Goal: Task Accomplishment & Management: Manage account settings

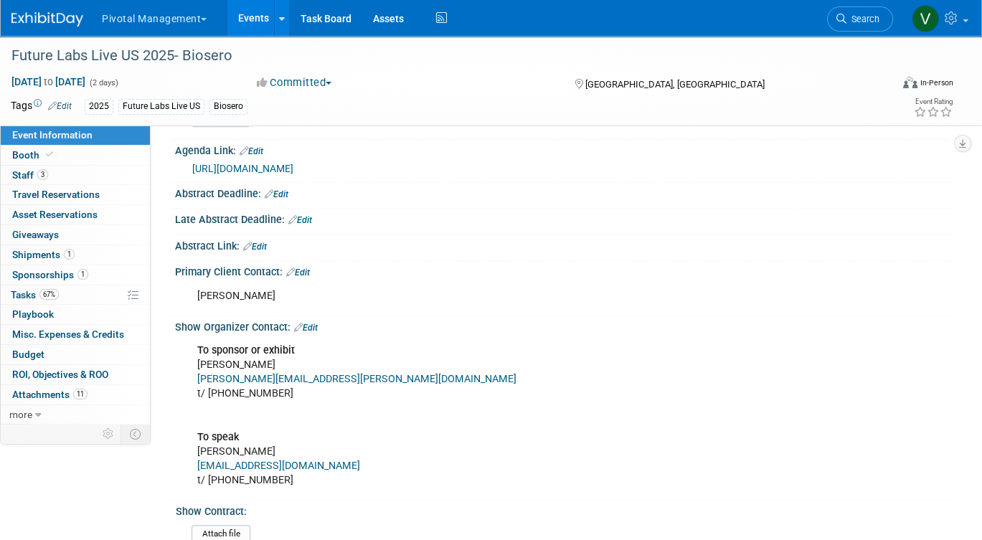
scroll to position [497, 0]
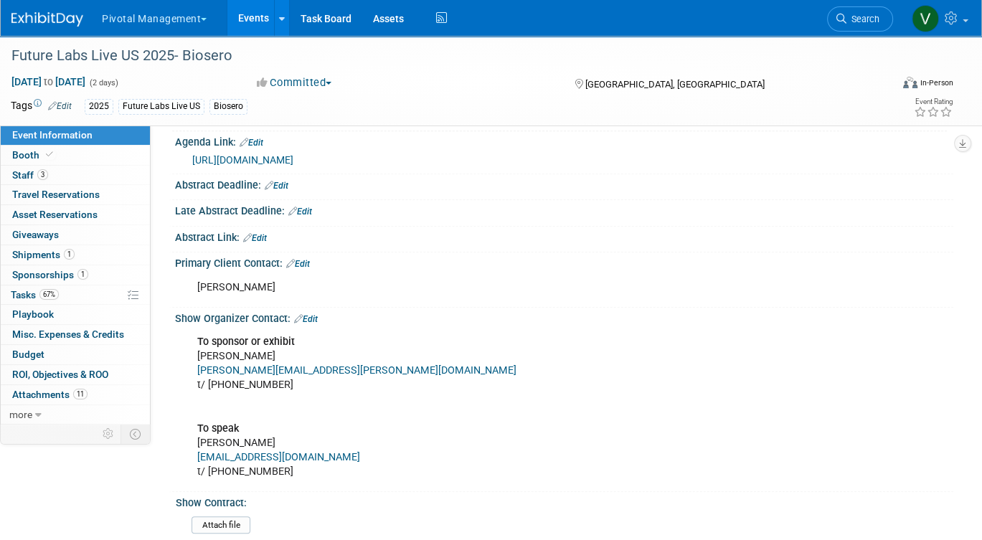
click at [312, 316] on link "Edit" at bounding box center [306, 319] width 24 height 10
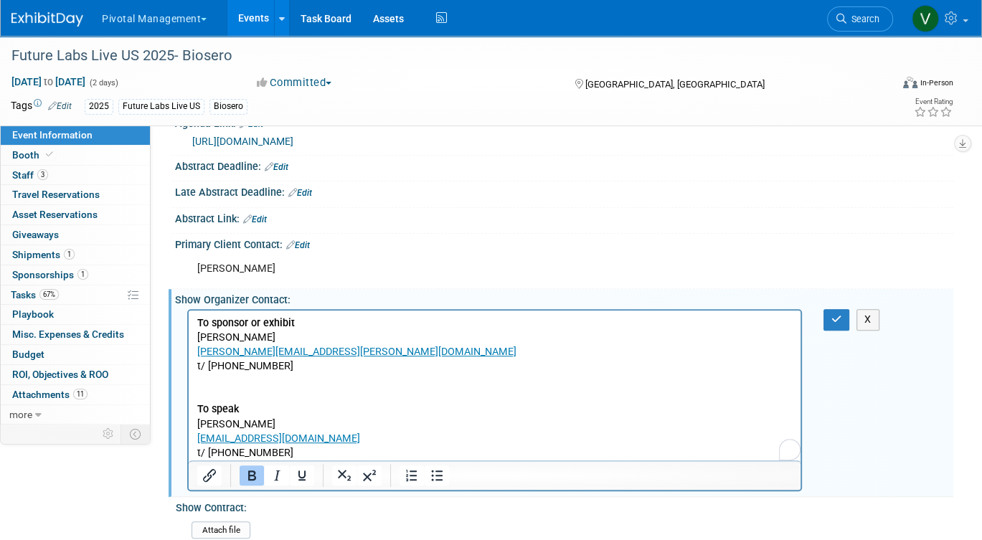
scroll to position [518, 0]
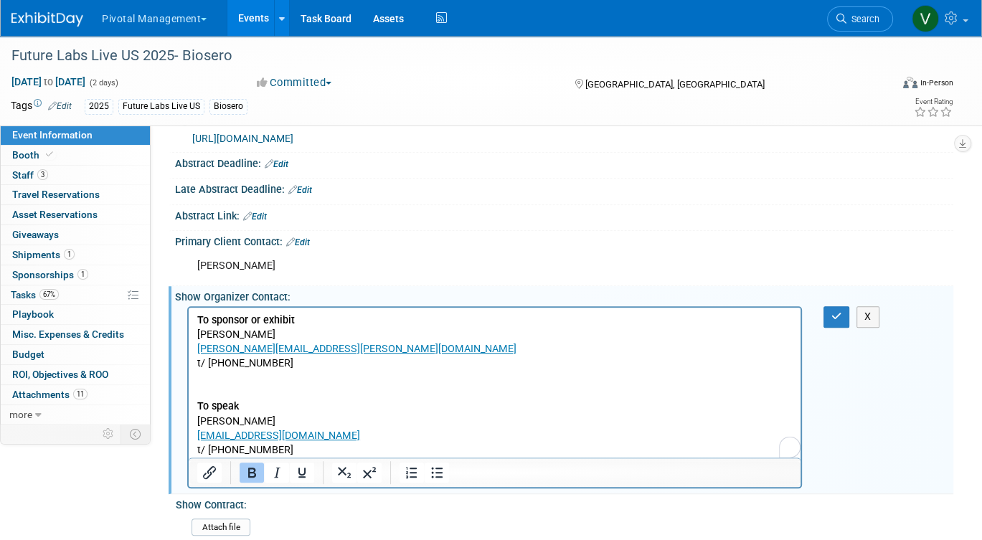
drag, startPoint x: 295, startPoint y: 367, endPoint x: 179, endPoint y: 320, distance: 125.5
click at [189, 320] on html "To sponsor or exhibit Tyler Plantier tyler.plantier@terrapinn.com t/ +1 858 829…" at bounding box center [495, 383] width 612 height 150
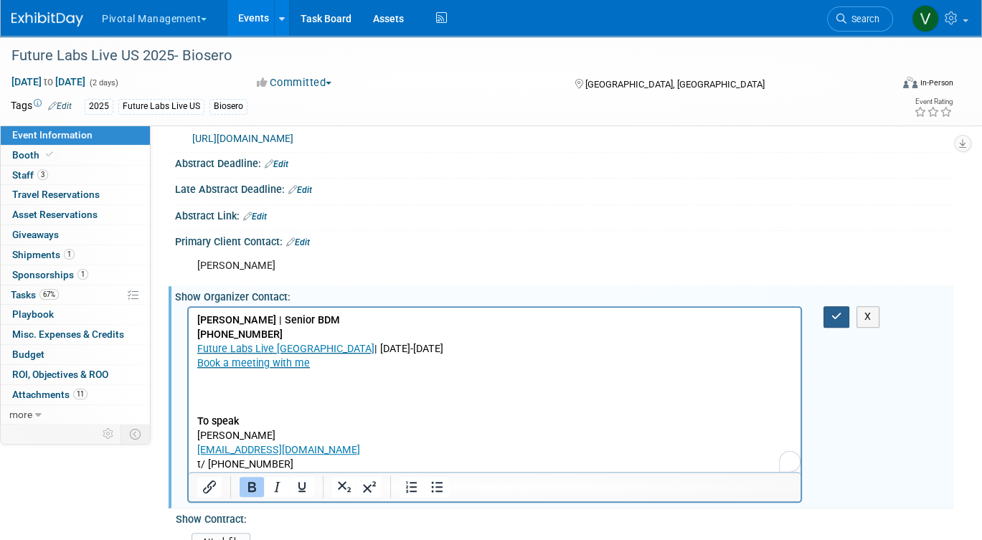
click at [837, 318] on icon "button" at bounding box center [837, 316] width 11 height 10
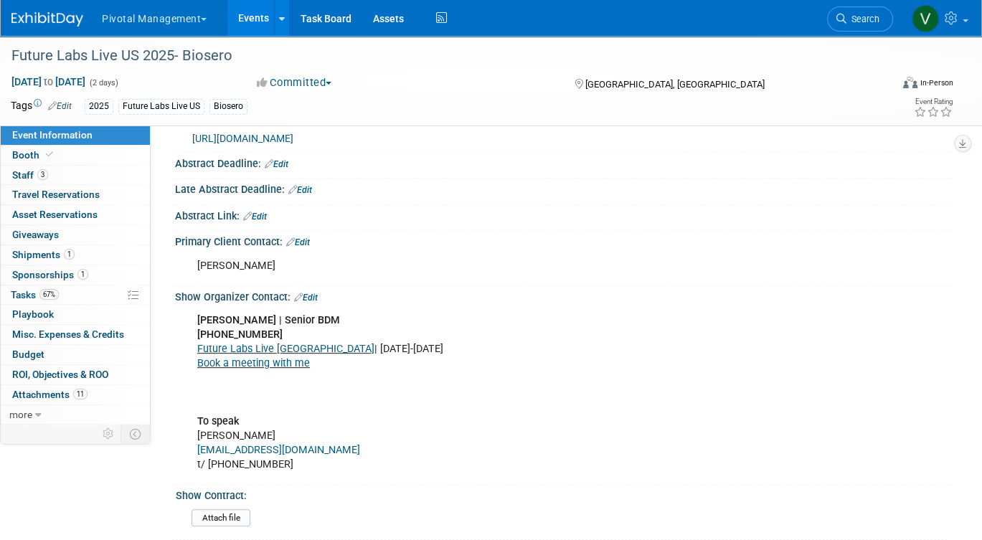
click at [250, 14] on link "Events" at bounding box center [253, 18] width 52 height 36
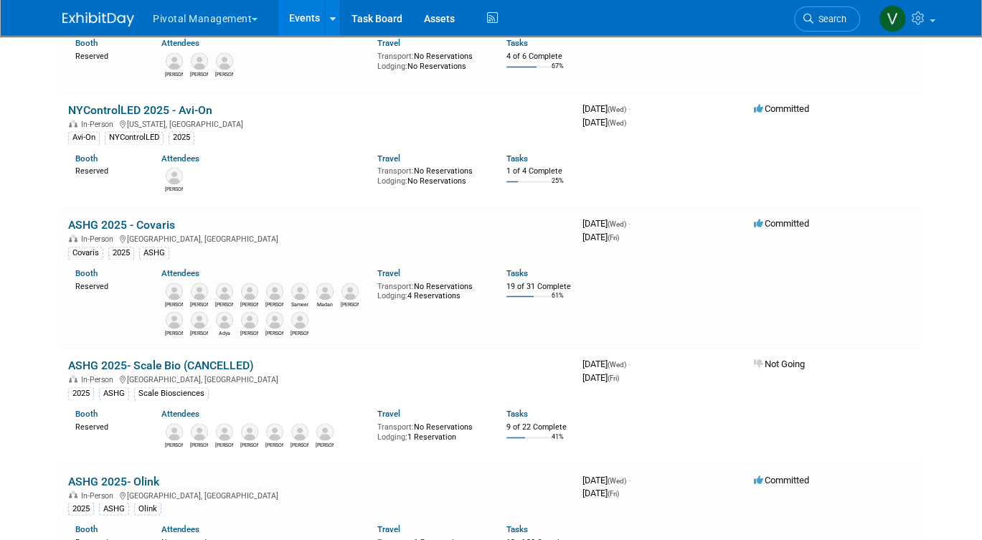
scroll to position [2827, 0]
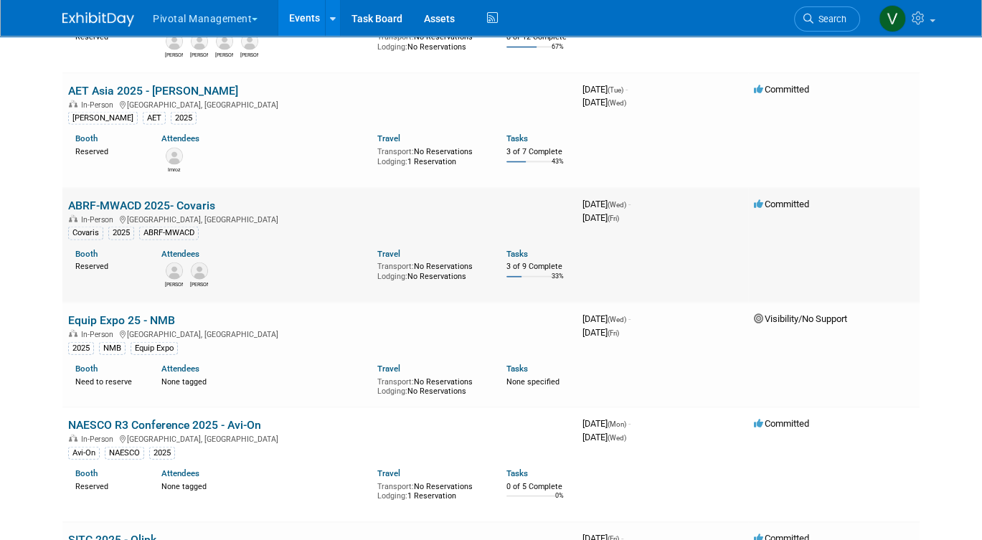
click at [88, 272] on div "Reserved" at bounding box center [107, 265] width 65 height 13
click at [85, 259] on link "Booth" at bounding box center [86, 254] width 22 height 10
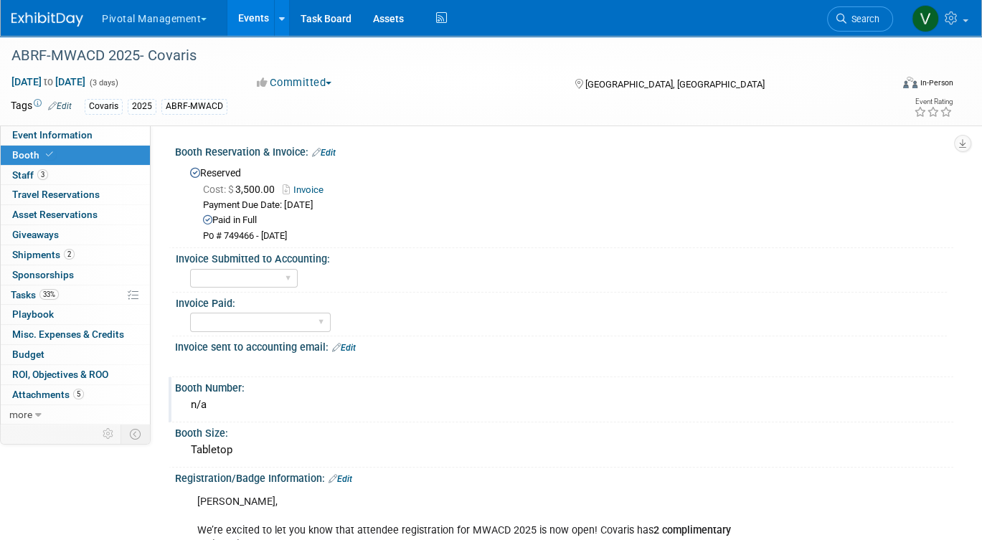
click at [281, 402] on div "n/a" at bounding box center [564, 405] width 757 height 22
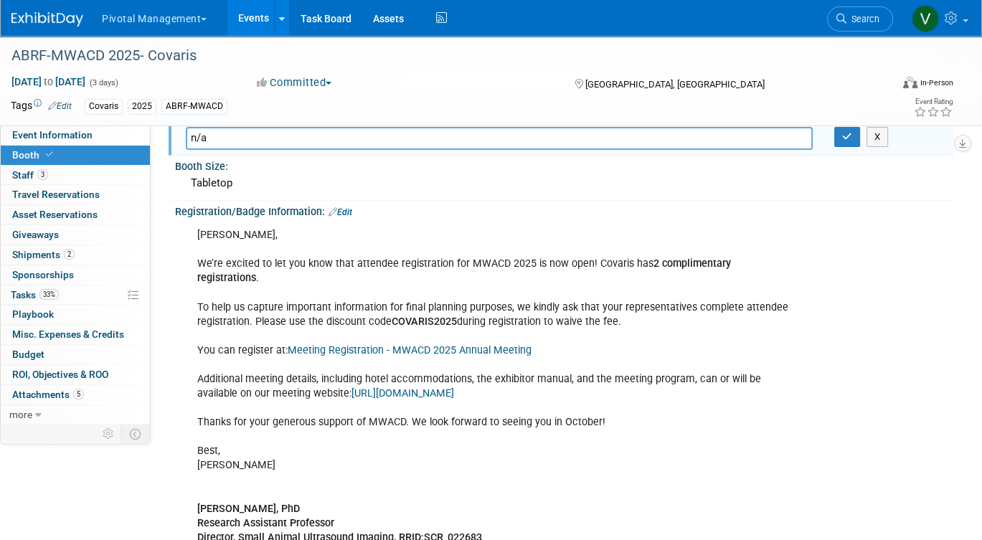
scroll to position [201, 0]
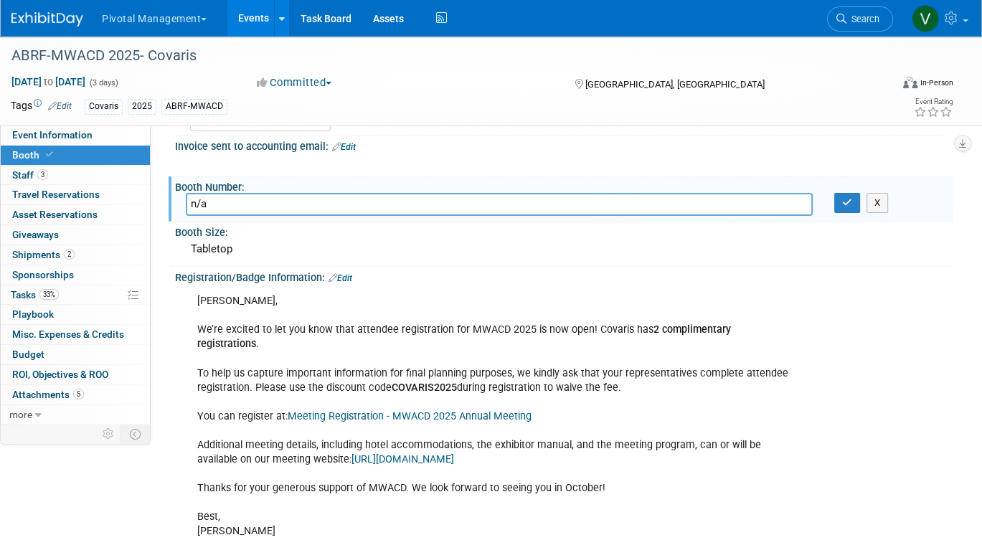
type input "n/a"
click at [75, 137] on span "Event Information" at bounding box center [52, 134] width 80 height 11
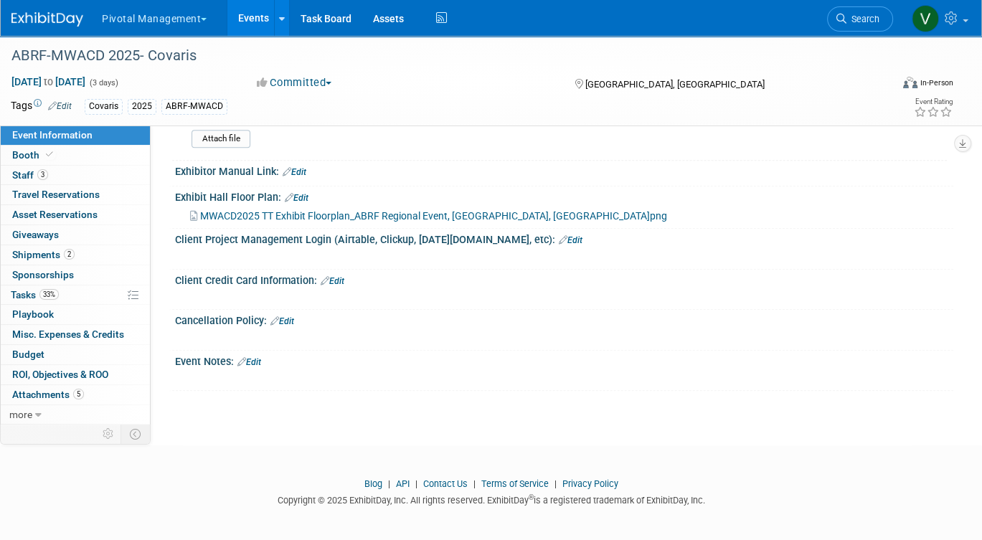
scroll to position [1372, 0]
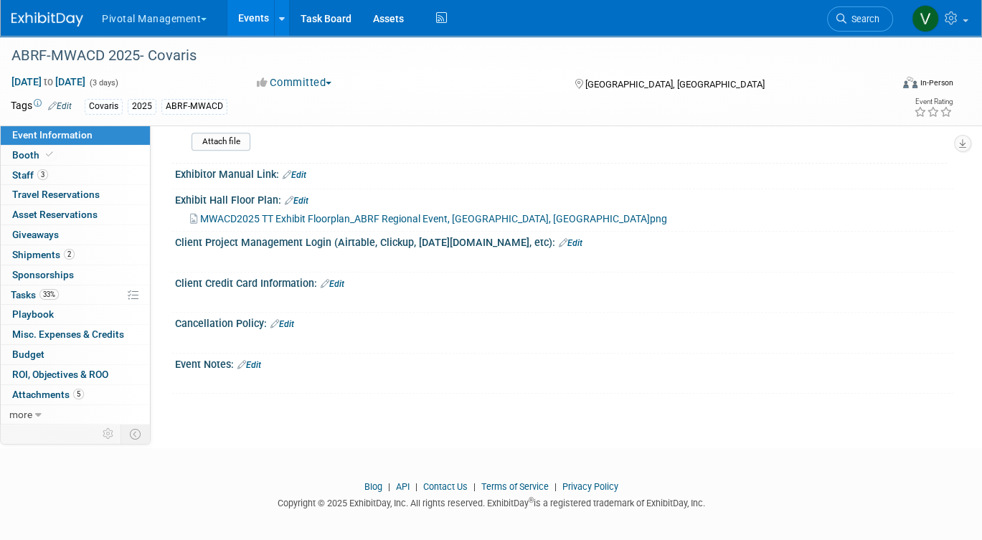
click at [332, 225] on span "MWACD2025 TT Exhibit Floorplan_ABRF Regional Event, Madison, WI.png" at bounding box center [433, 218] width 467 height 11
click at [258, 370] on link "Edit" at bounding box center [250, 365] width 24 height 10
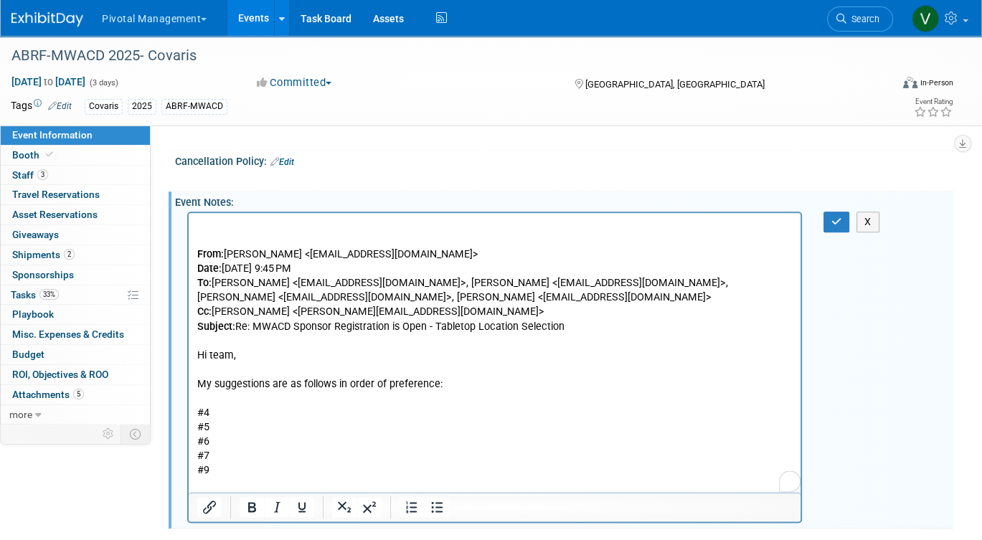
scroll to position [0, 0]
click at [836, 227] on icon "button" at bounding box center [837, 222] width 11 height 10
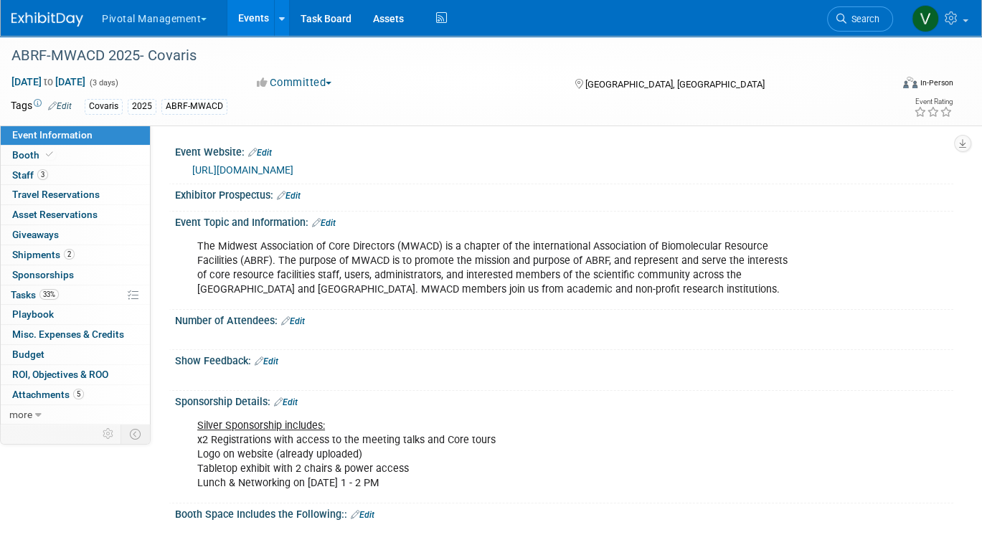
click at [240, 23] on link "Events" at bounding box center [253, 18] width 52 height 36
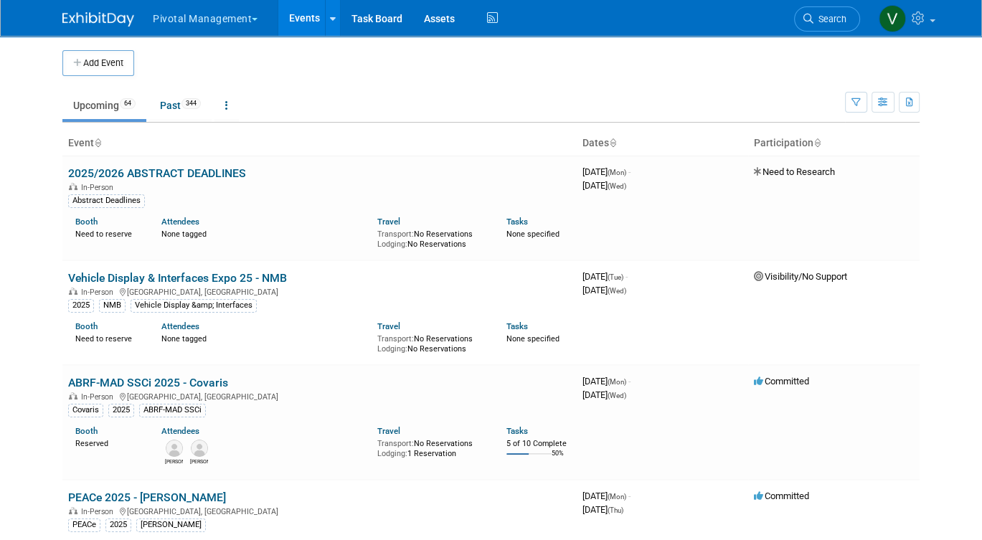
scroll to position [1621, 0]
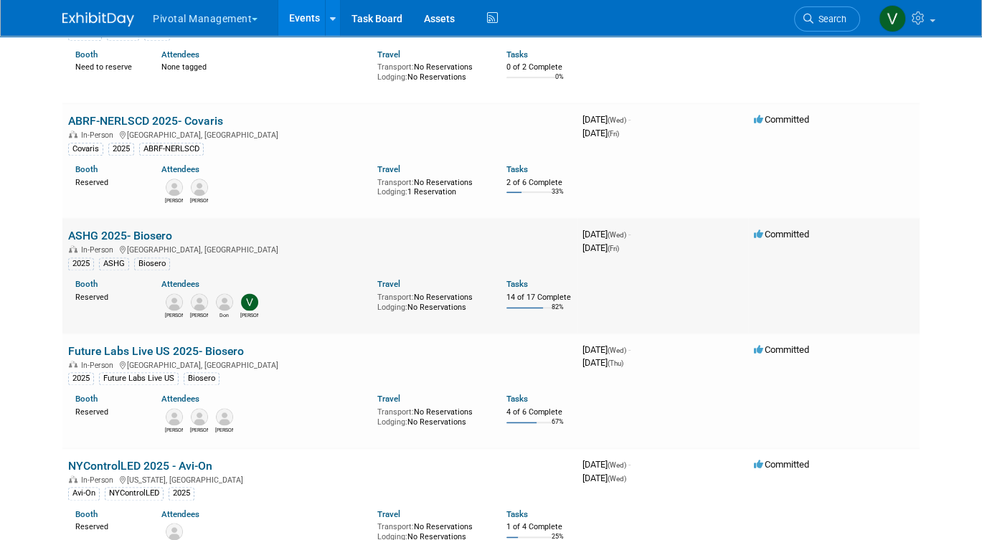
click at [147, 243] on link "ASHG 2025- Biosero" at bounding box center [120, 236] width 104 height 14
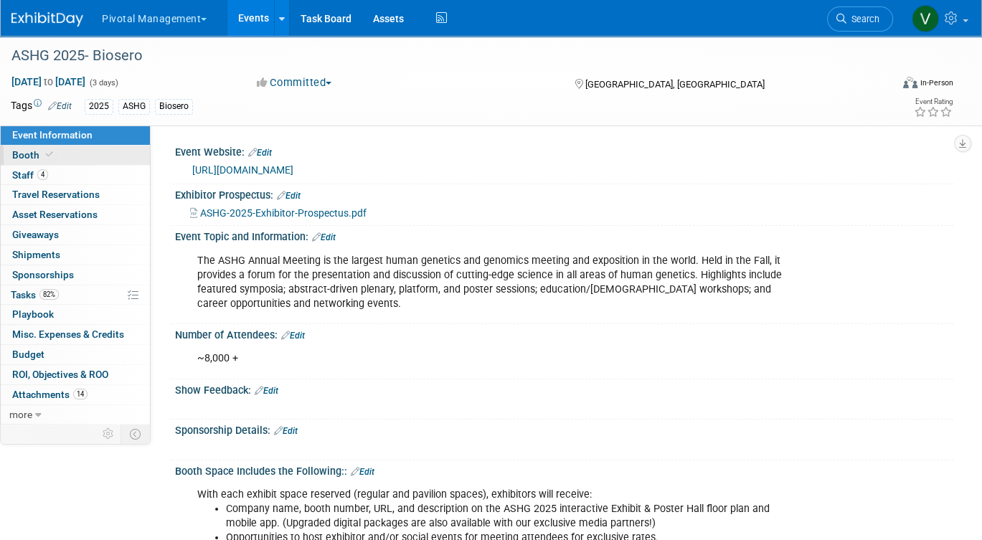
click at [105, 155] on link "Booth" at bounding box center [75, 155] width 149 height 19
select select "Yes"
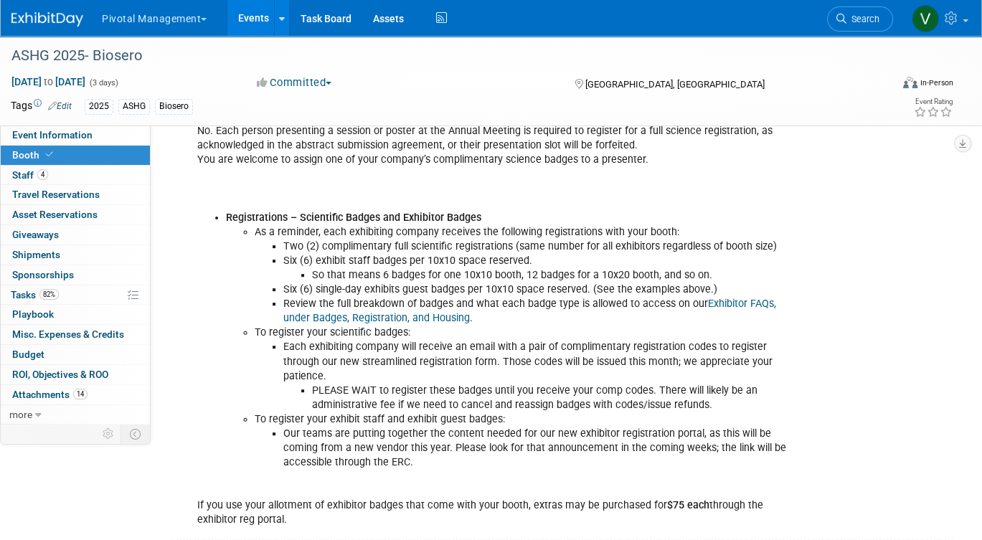
scroll to position [352, 0]
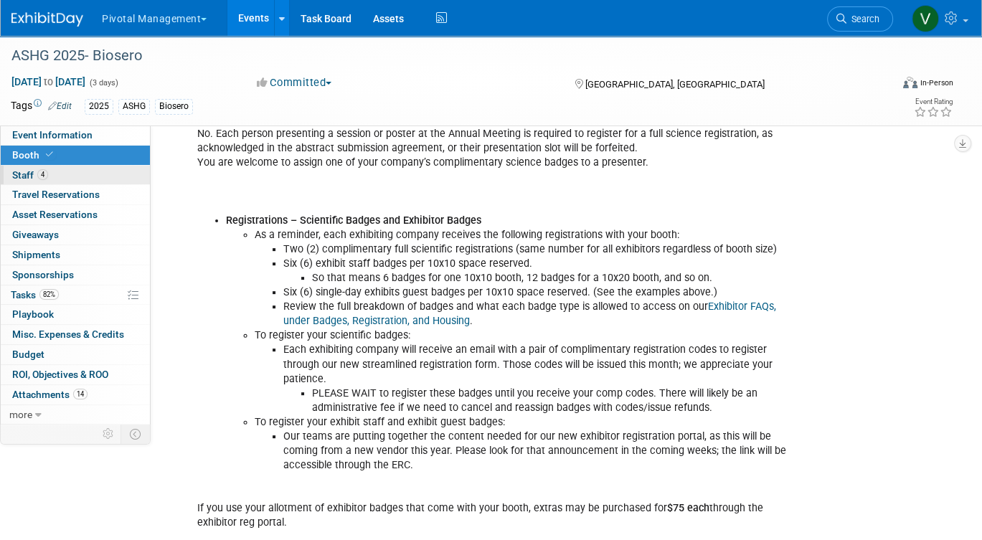
click at [109, 178] on link "4 Staff 4" at bounding box center [75, 175] width 149 height 19
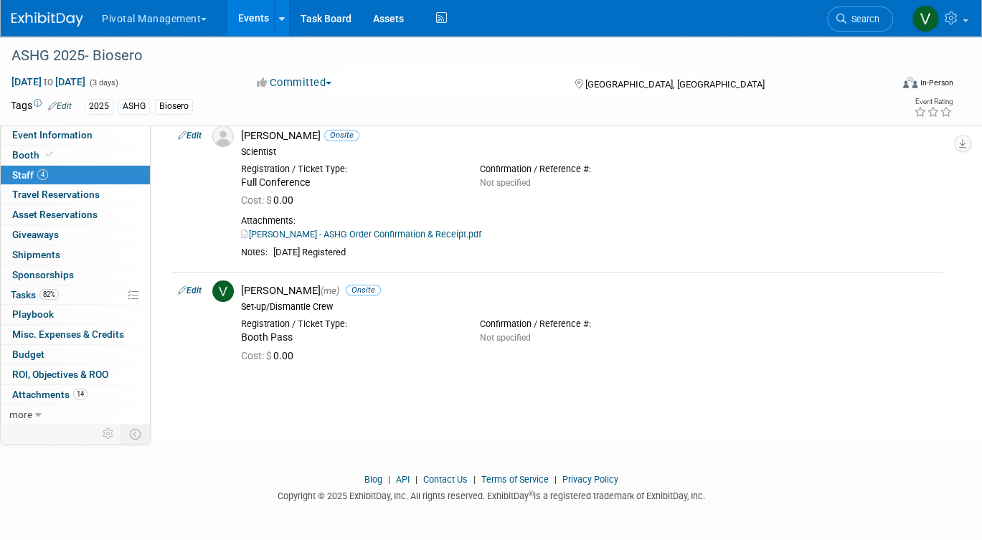
scroll to position [0, 0]
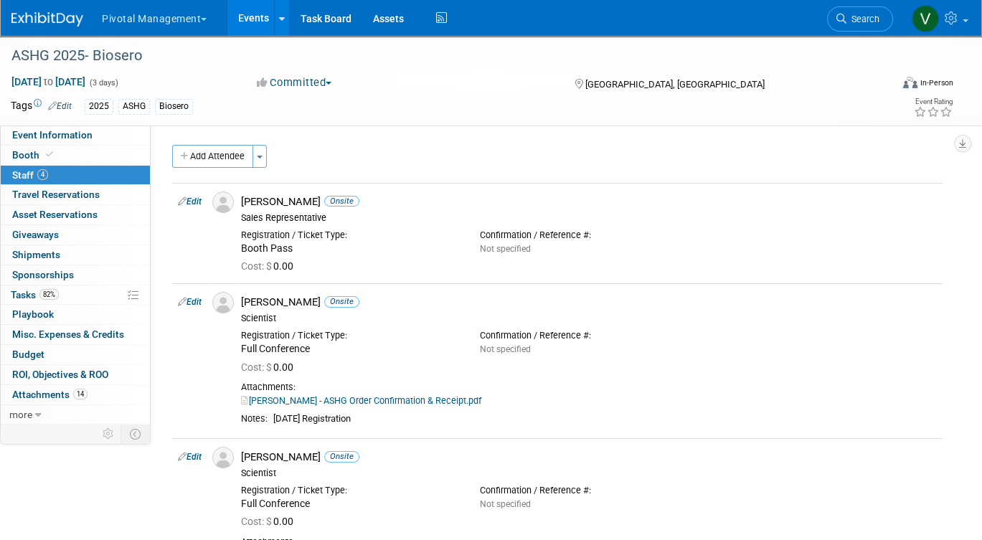
click at [253, 15] on link "Events" at bounding box center [253, 18] width 52 height 36
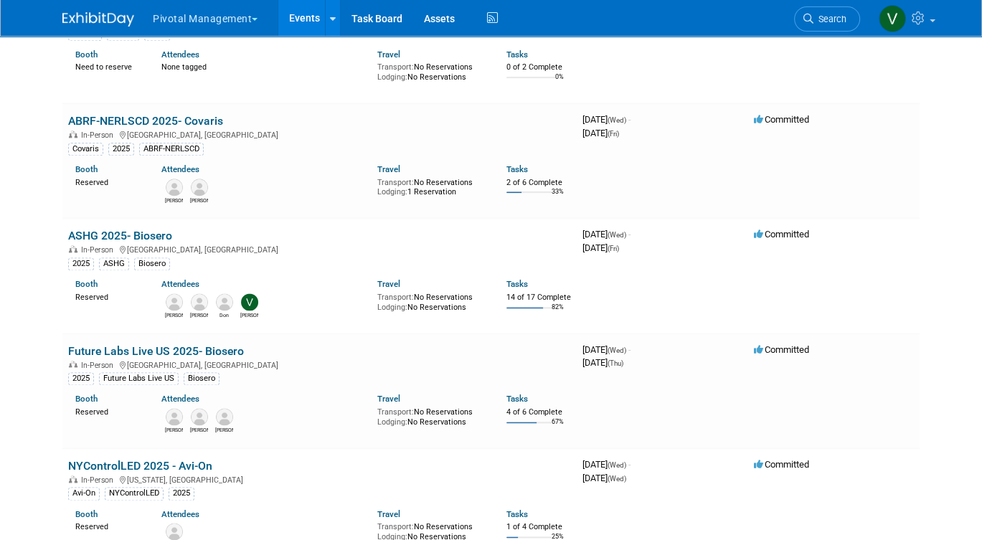
scroll to position [1977, 0]
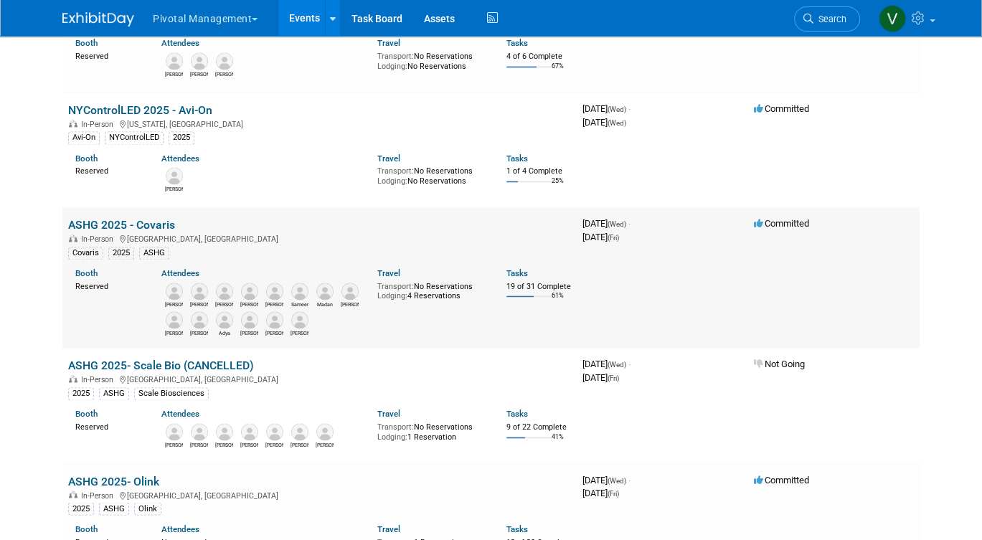
click at [131, 232] on link "ASHG 2025 - Covaris" at bounding box center [121, 225] width 107 height 14
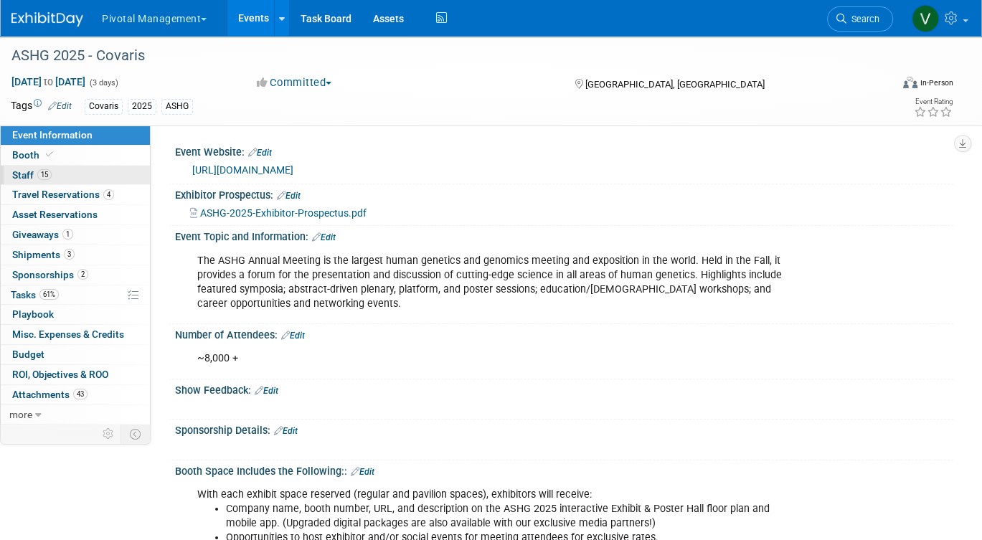
click at [93, 168] on link "15 Staff 15" at bounding box center [75, 175] width 149 height 19
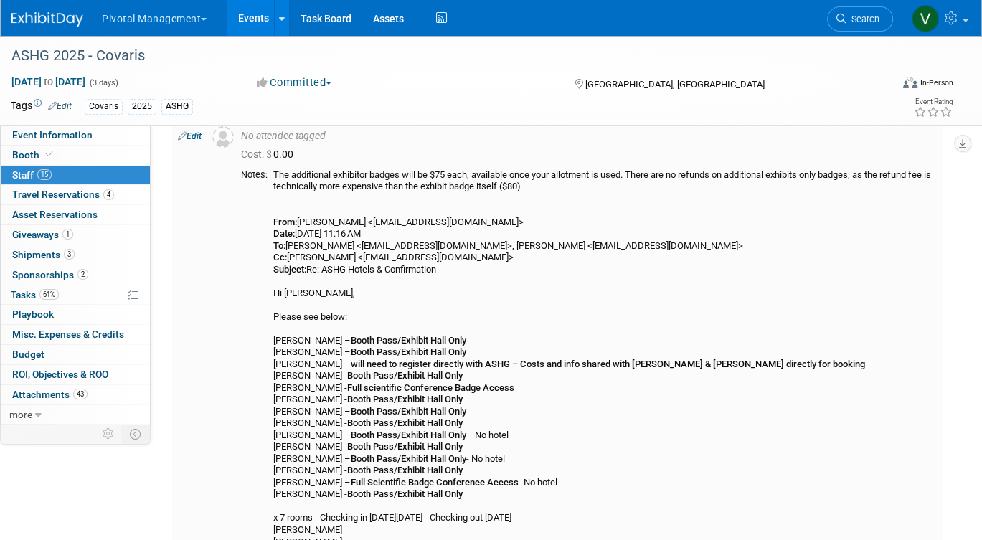
scroll to position [39, 0]
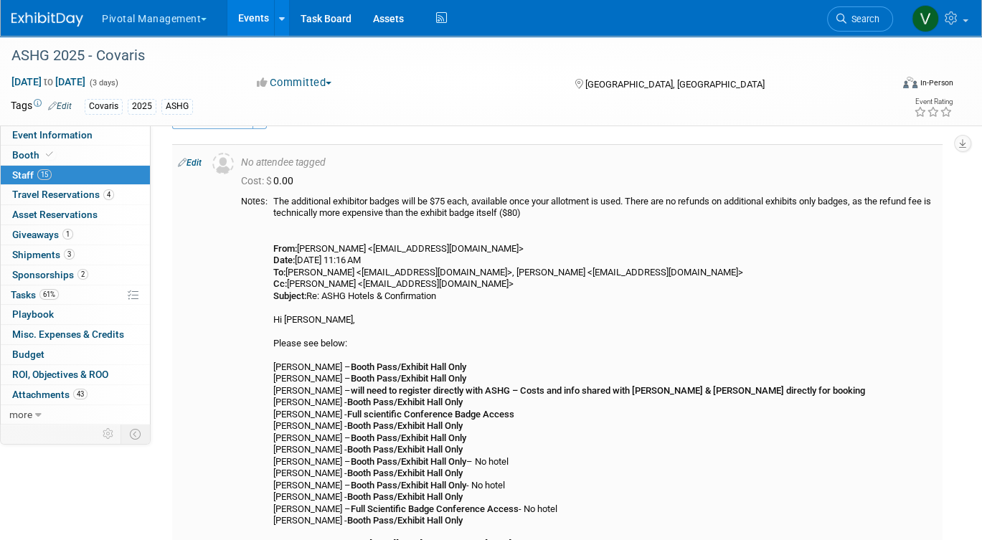
click at [193, 159] on link "Edit" at bounding box center [190, 163] width 24 height 10
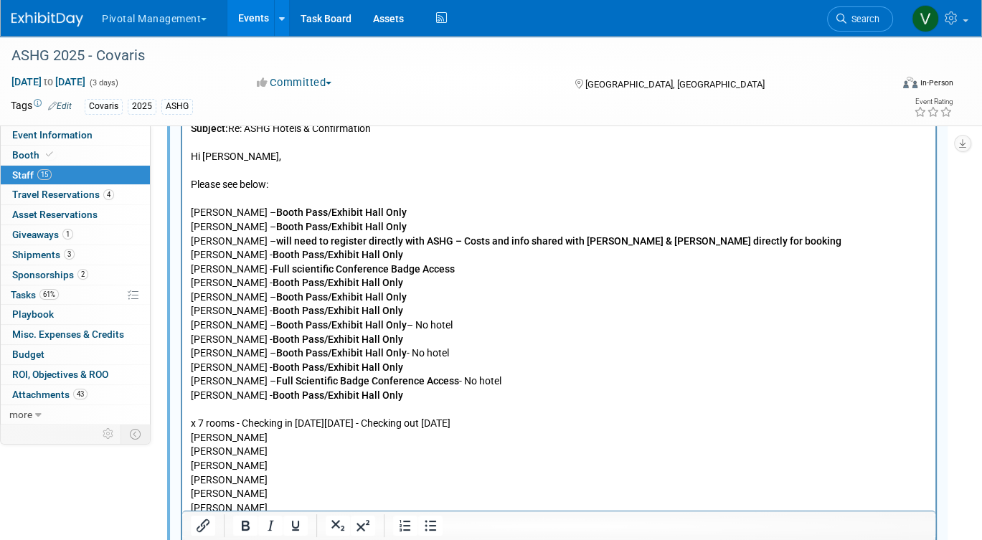
scroll to position [565, 0]
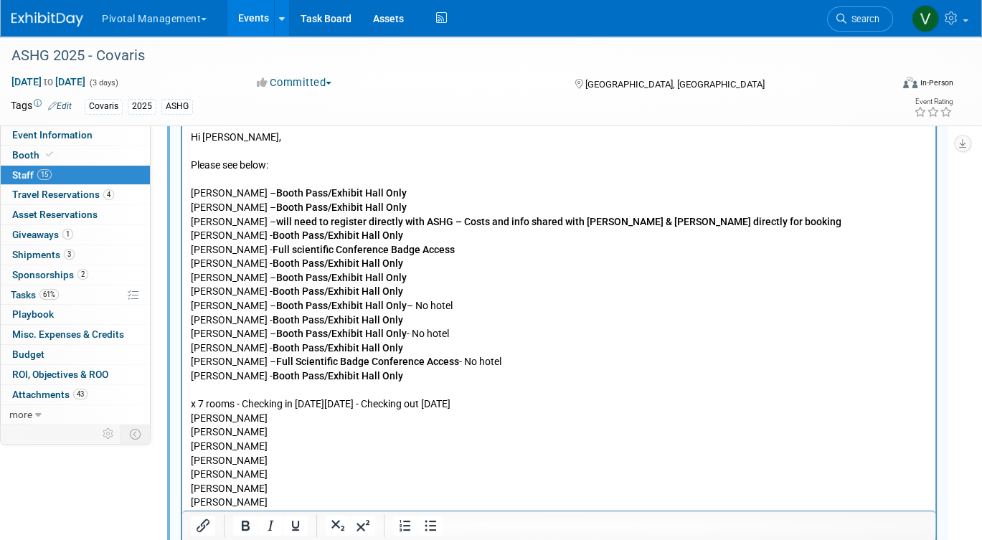
click at [441, 377] on p "The additional exhibitor badges will be $75 each, available once your allotment…" at bounding box center [559, 335] width 737 height 689
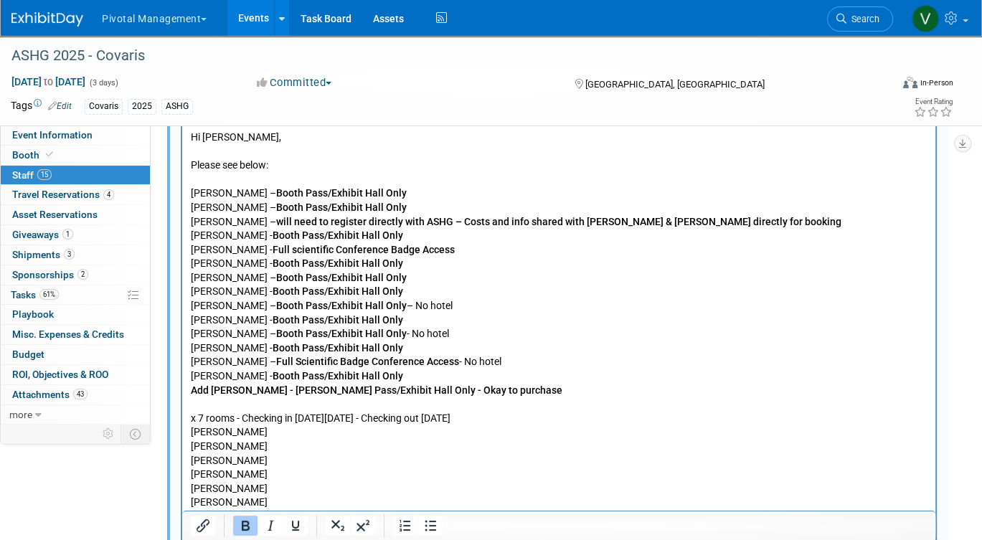
click at [435, 376] on p "The additional exhibitor badges will be $75 each, available once your allotment…" at bounding box center [559, 188] width 737 height 394
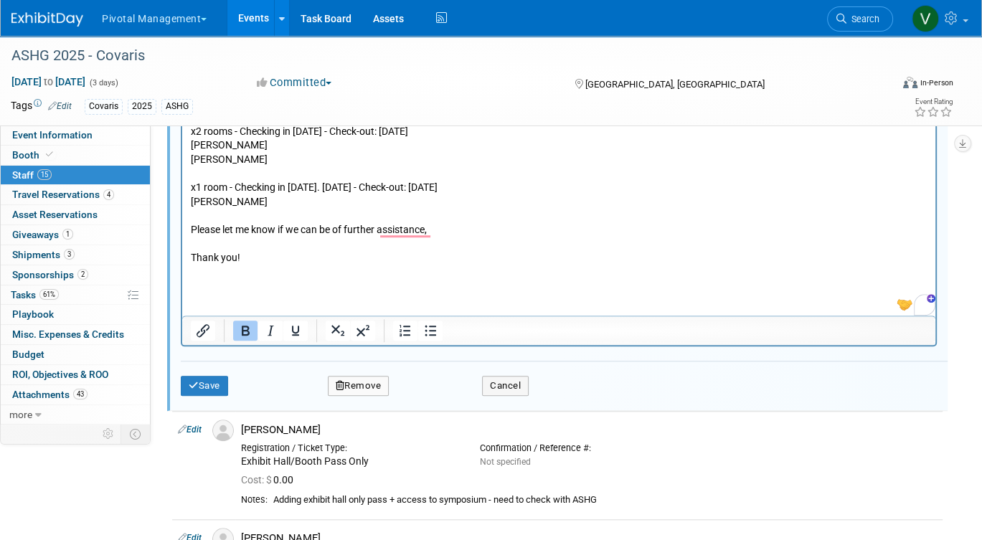
scroll to position [995, 0]
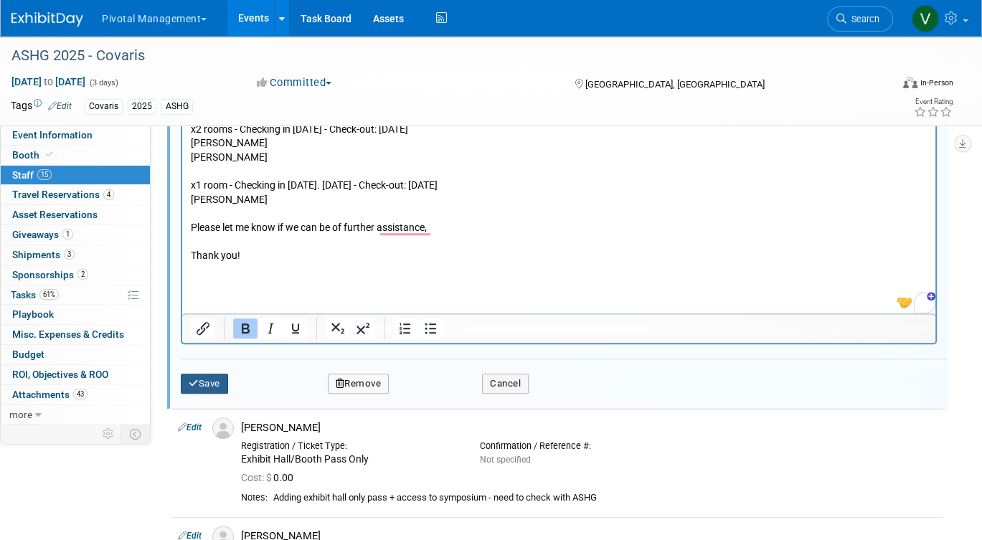
click at [210, 382] on button "Save" at bounding box center [204, 384] width 47 height 20
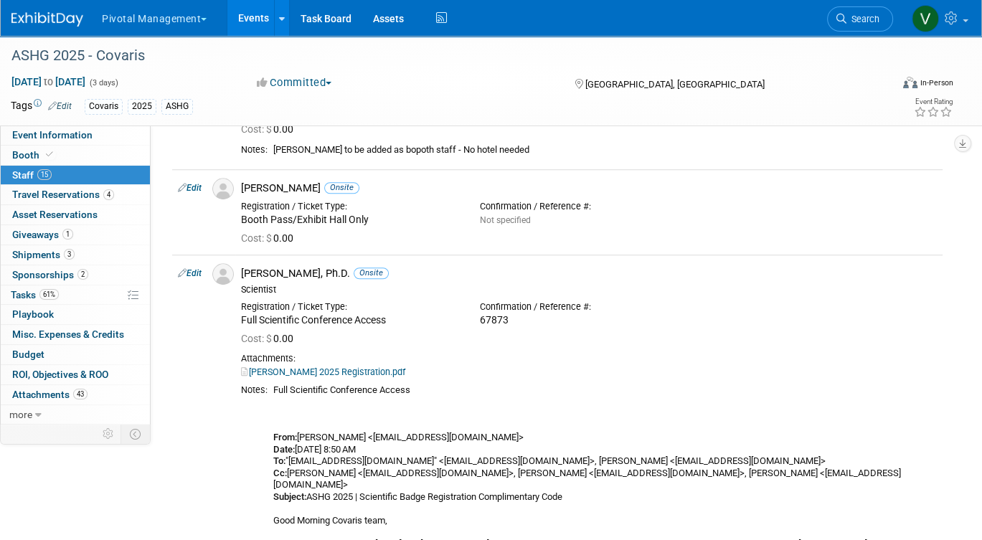
click at [241, 17] on link "Events" at bounding box center [253, 18] width 52 height 36
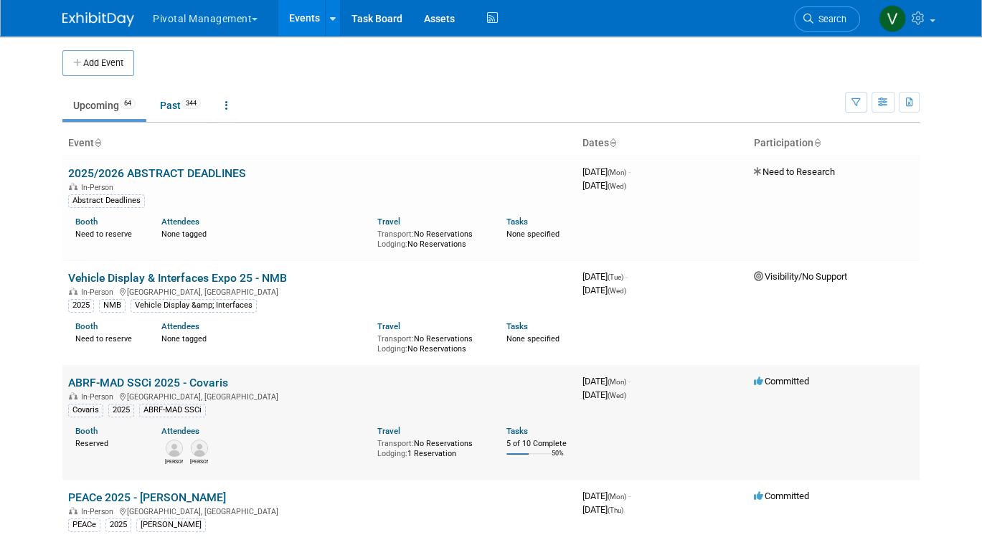
click at [206, 384] on link "ABRF-MAD SSCi 2025 - Covaris" at bounding box center [148, 383] width 160 height 14
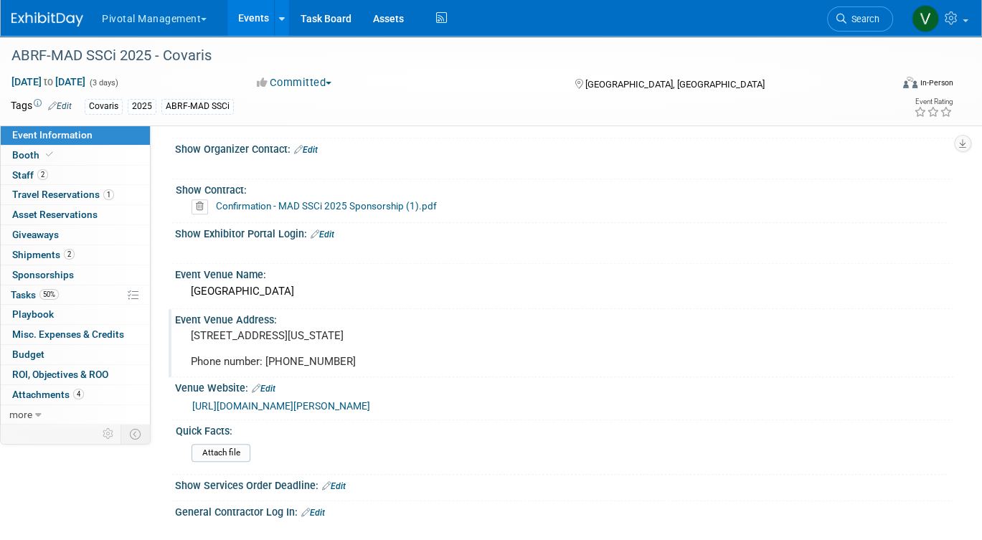
scroll to position [772, 0]
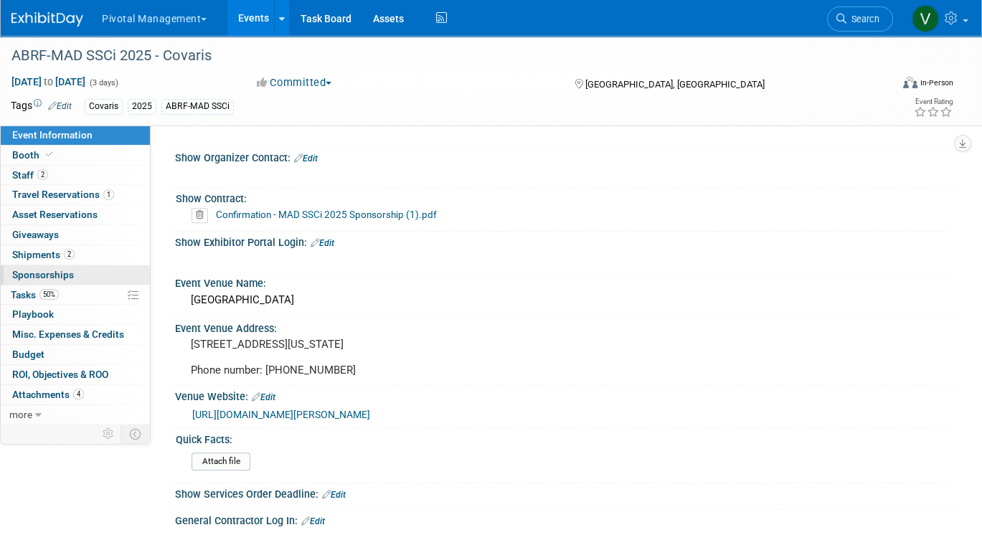
click at [95, 278] on link "0 Sponsorships 0" at bounding box center [75, 274] width 149 height 19
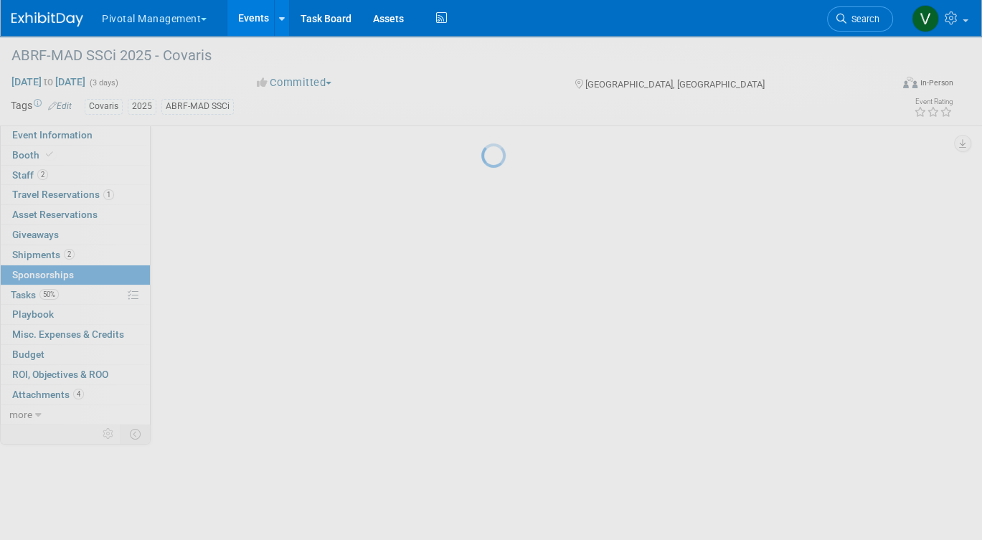
scroll to position [0, 0]
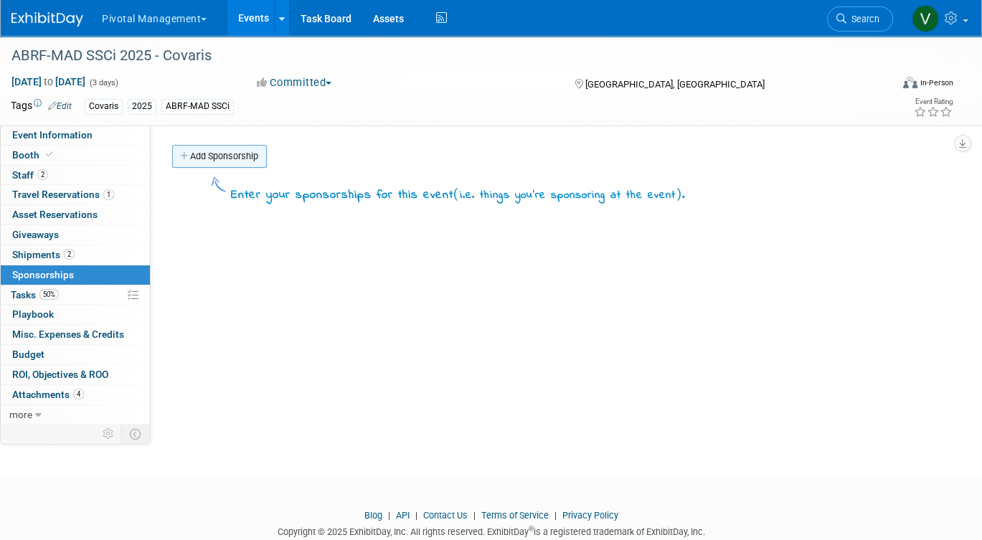
click at [245, 149] on link "Add Sponsorship" at bounding box center [219, 156] width 95 height 23
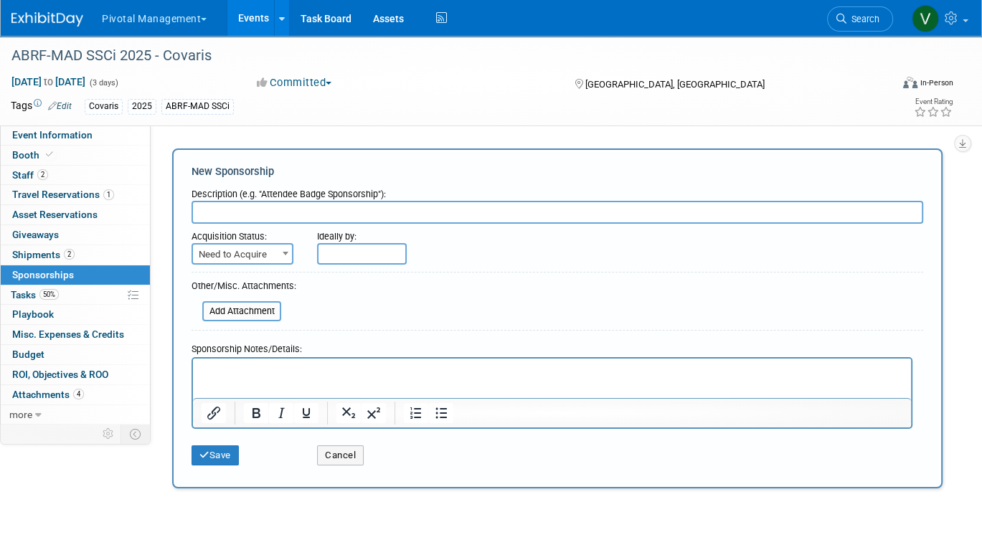
click at [285, 219] on input "text" at bounding box center [558, 212] width 732 height 23
type input "Bag Insert"
click at [263, 379] on html at bounding box center [552, 369] width 718 height 20
click at [210, 460] on button "Save" at bounding box center [215, 456] width 47 height 20
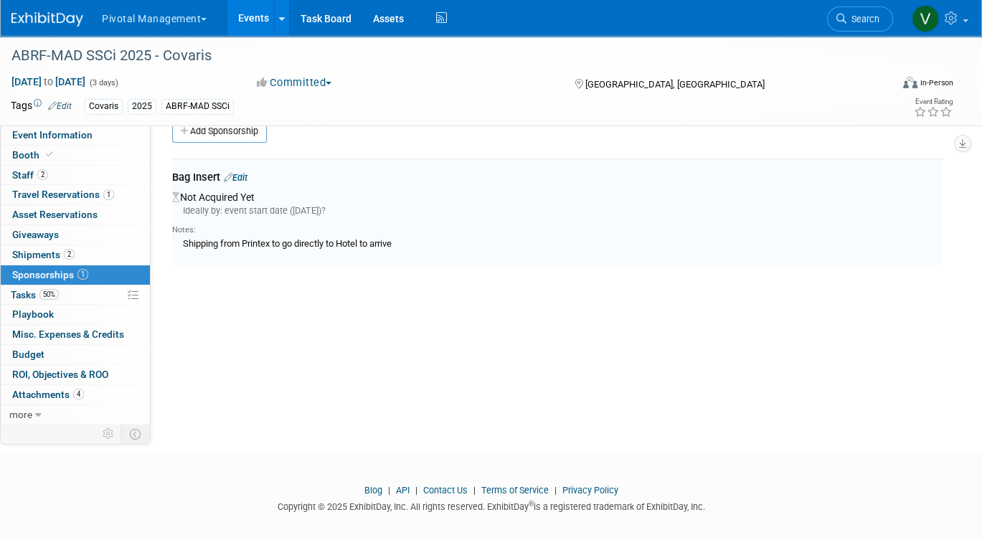
scroll to position [30, 0]
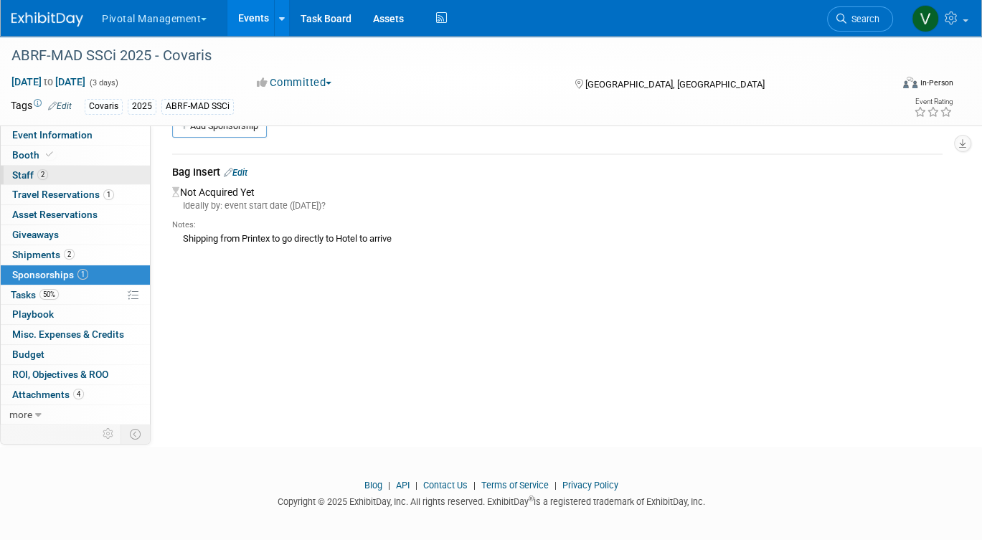
click at [58, 175] on link "2 Staff 2" at bounding box center [75, 175] width 149 height 19
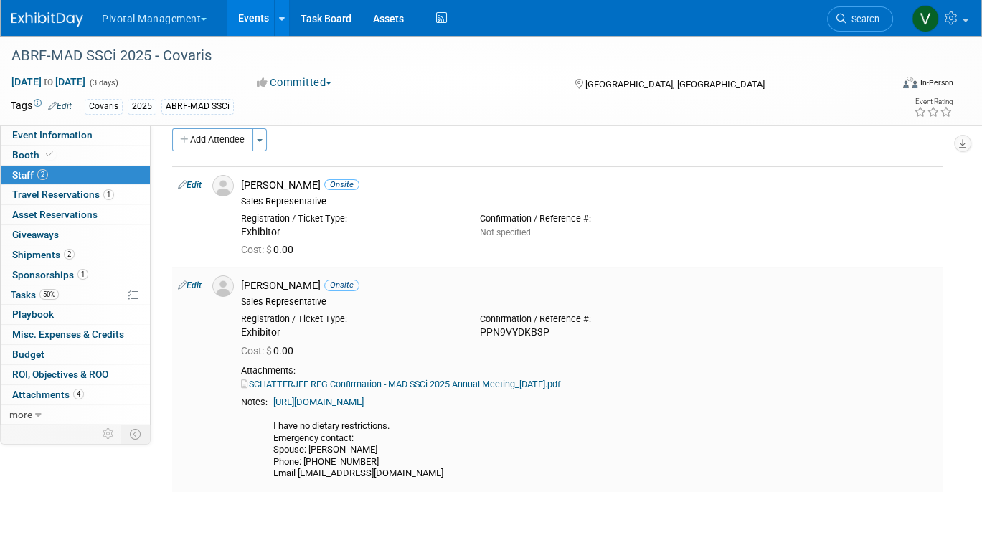
scroll to position [0, 0]
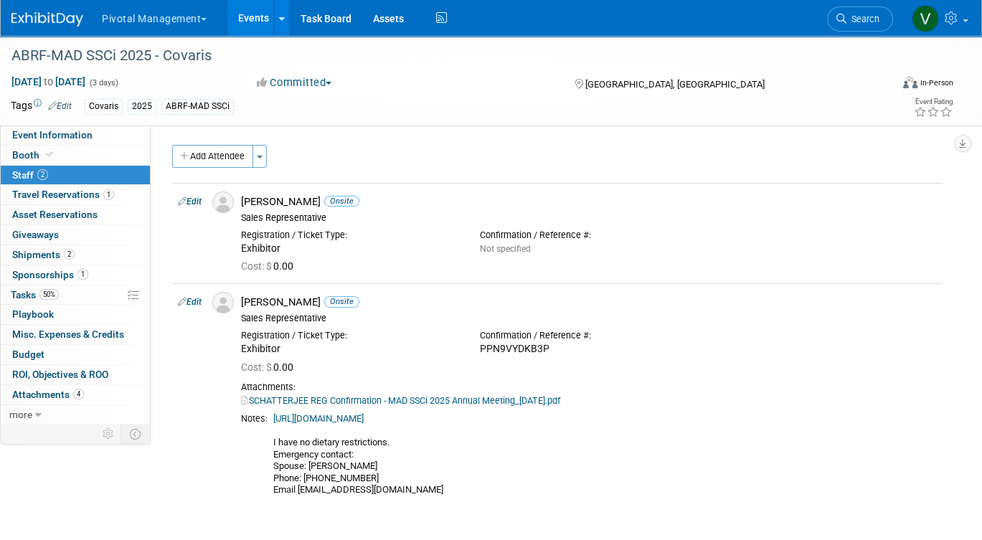
click at [243, 21] on link "Events" at bounding box center [253, 18] width 52 height 36
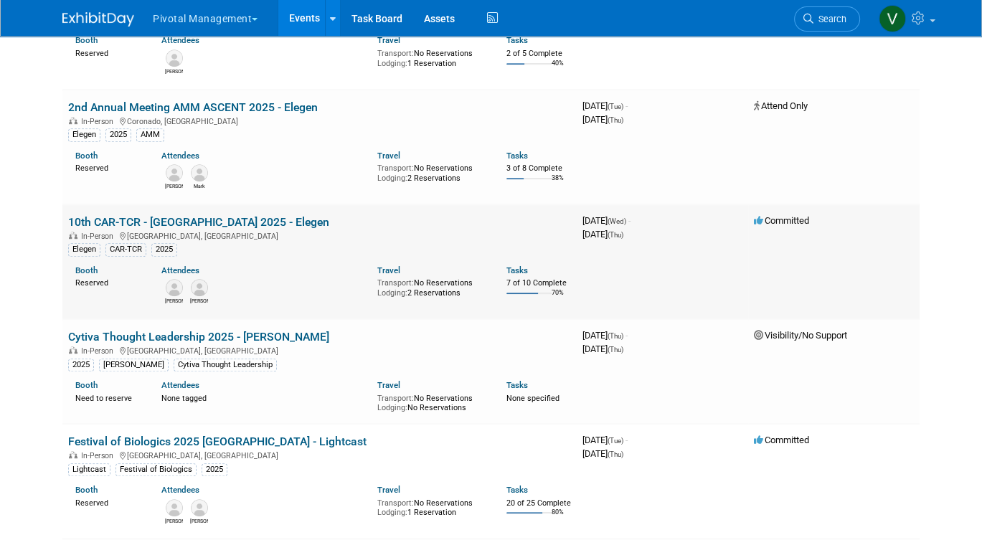
scroll to position [113, 0]
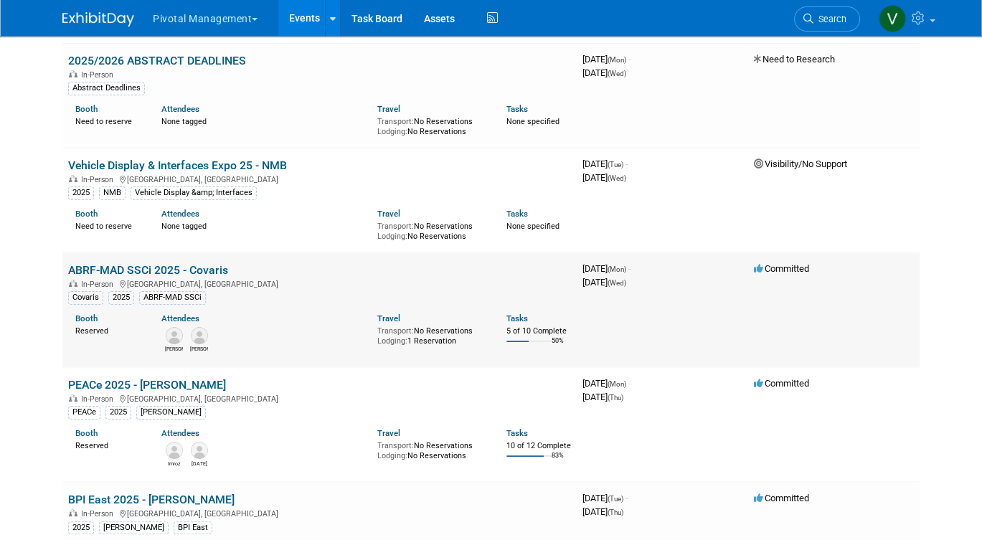
click at [160, 266] on link "ABRF-MAD SSCi 2025 - Covaris" at bounding box center [148, 270] width 160 height 14
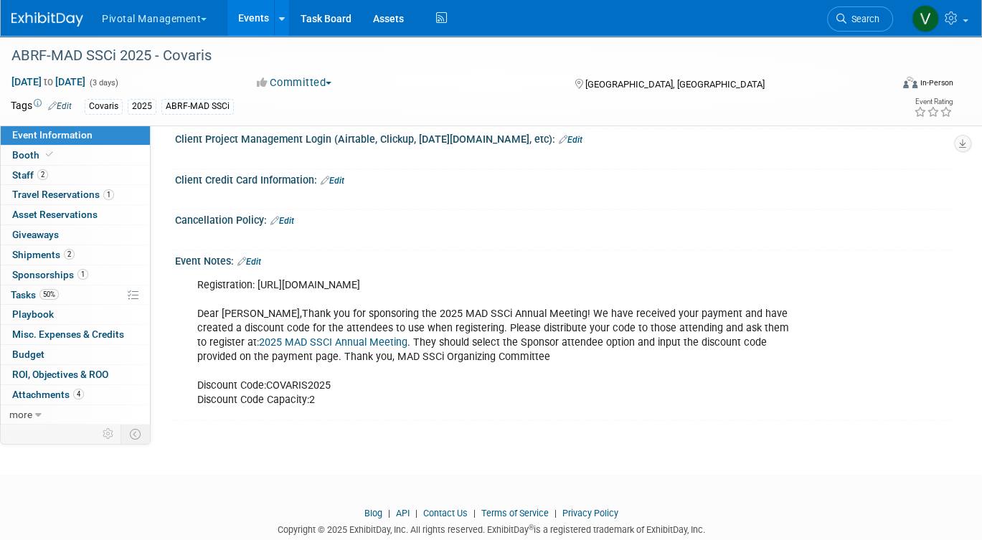
scroll to position [1747, 0]
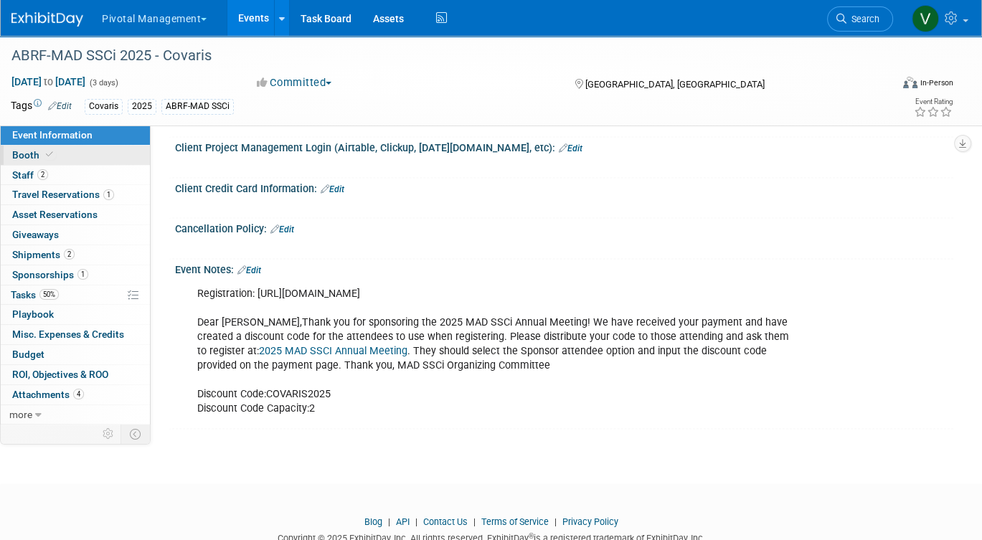
click at [73, 156] on link "Booth" at bounding box center [75, 155] width 149 height 19
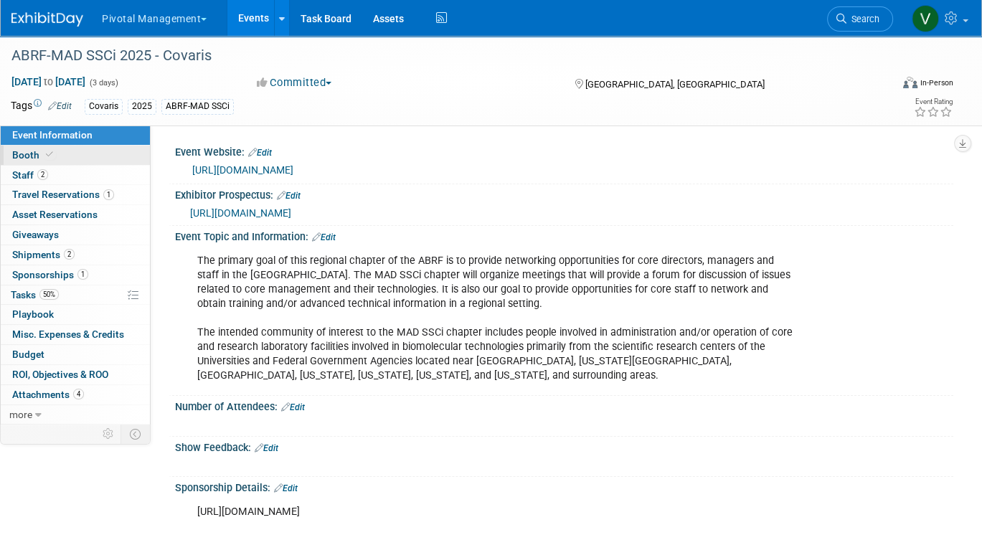
select select "Yes"
select select "No"
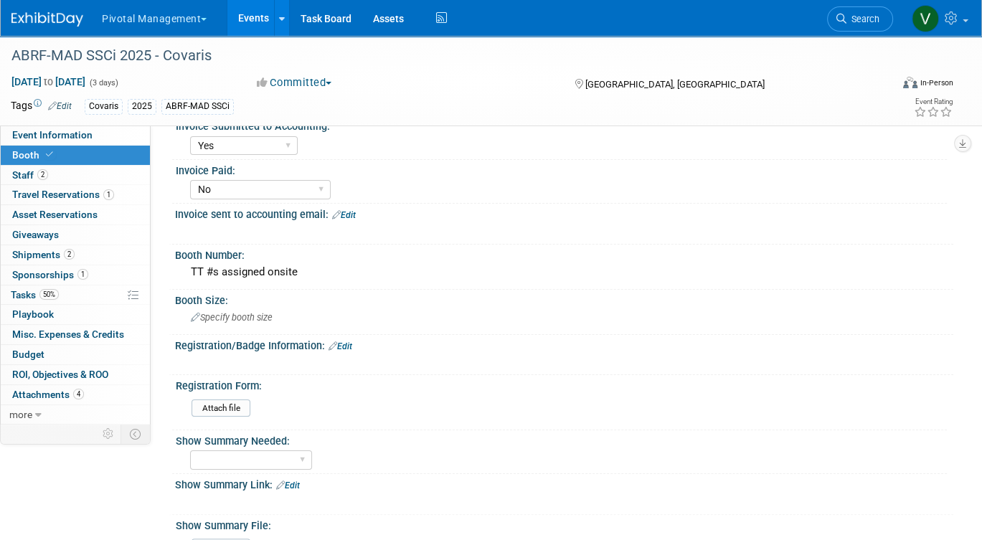
scroll to position [144, 0]
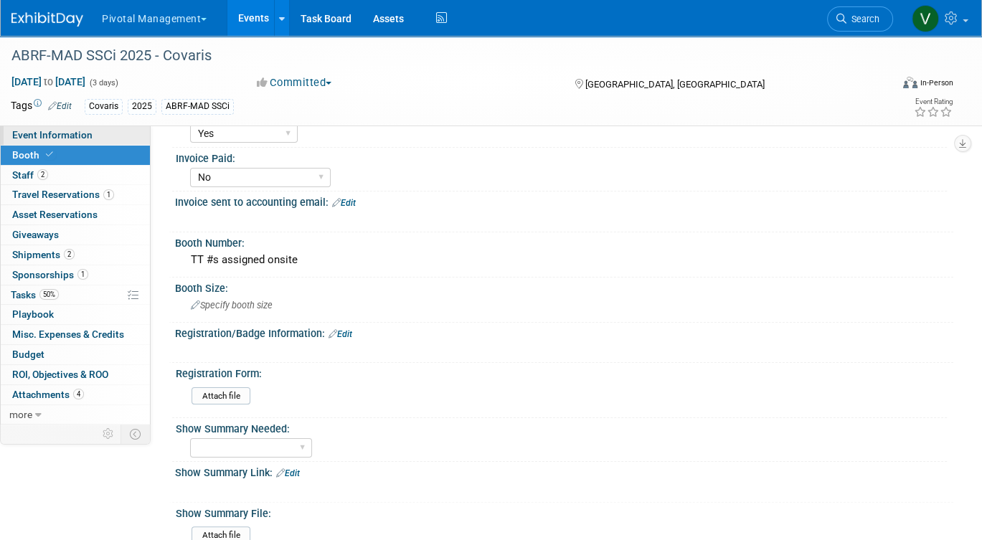
click at [111, 136] on link "Event Information" at bounding box center [75, 135] width 149 height 19
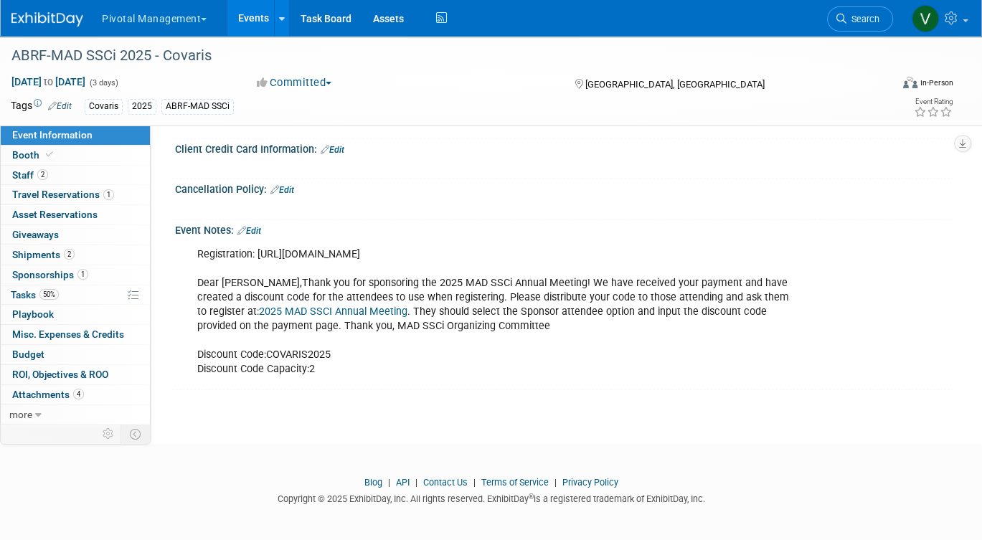
scroll to position [1790, 0]
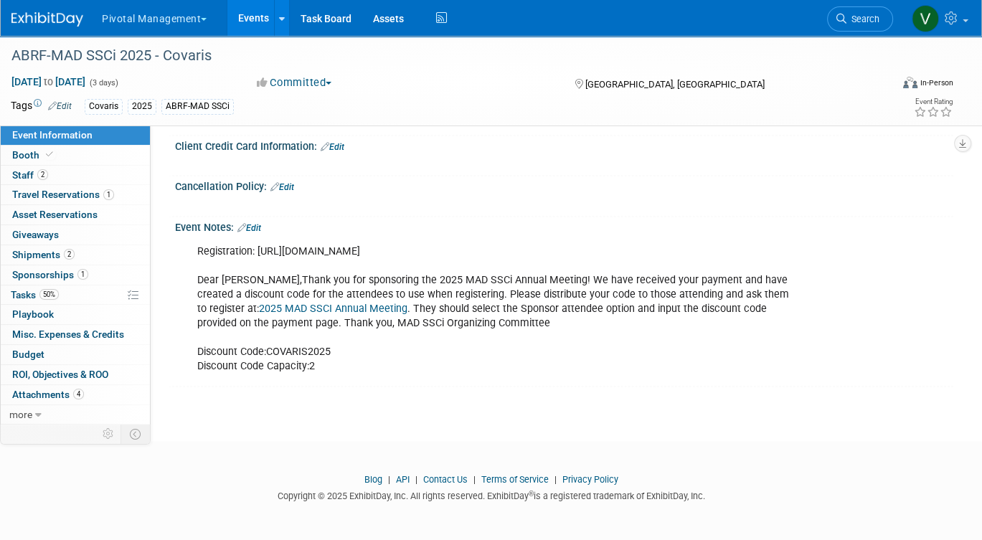
drag, startPoint x: 199, startPoint y: 265, endPoint x: 371, endPoint y: 393, distance: 213.8
click at [371, 382] on div "Registration: https://madssci.abrf.org/registration/ Dear Briana,Thank you for …" at bounding box center [494, 310] width 615 height 144
copy div "Registration: https://madssci.abrf.org/registration/ Dear Briana,Thank you for …"
click at [128, 151] on link "Booth" at bounding box center [75, 155] width 149 height 19
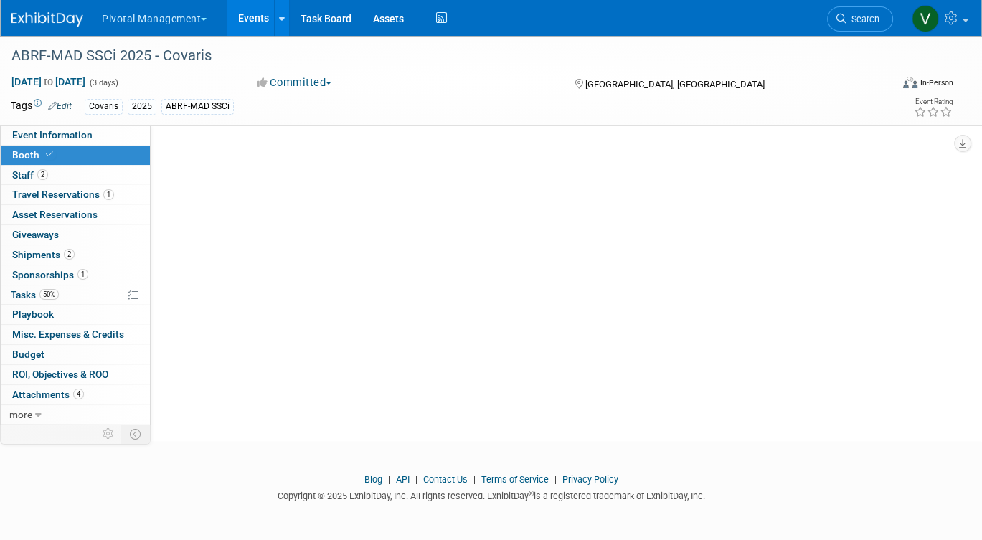
scroll to position [0, 0]
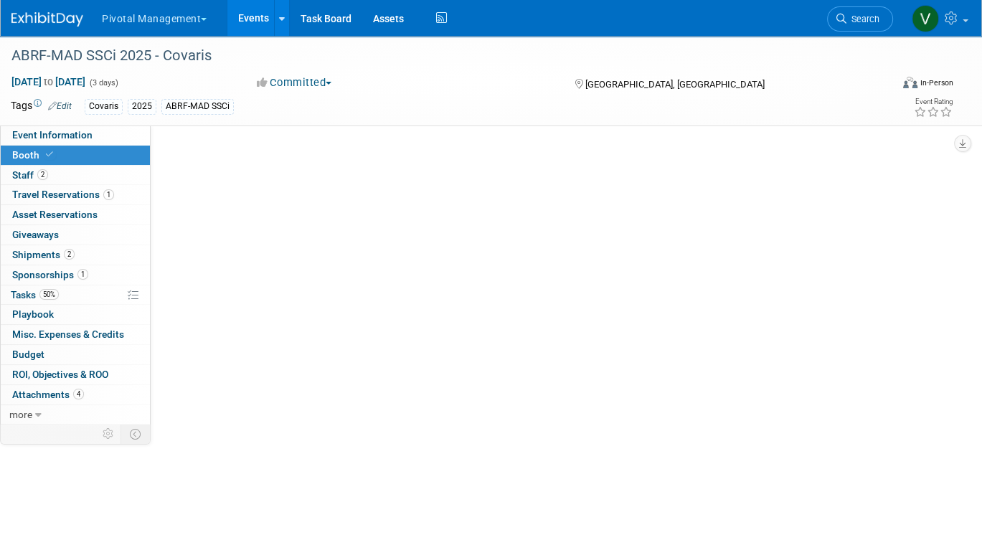
select select "Yes"
select select "No"
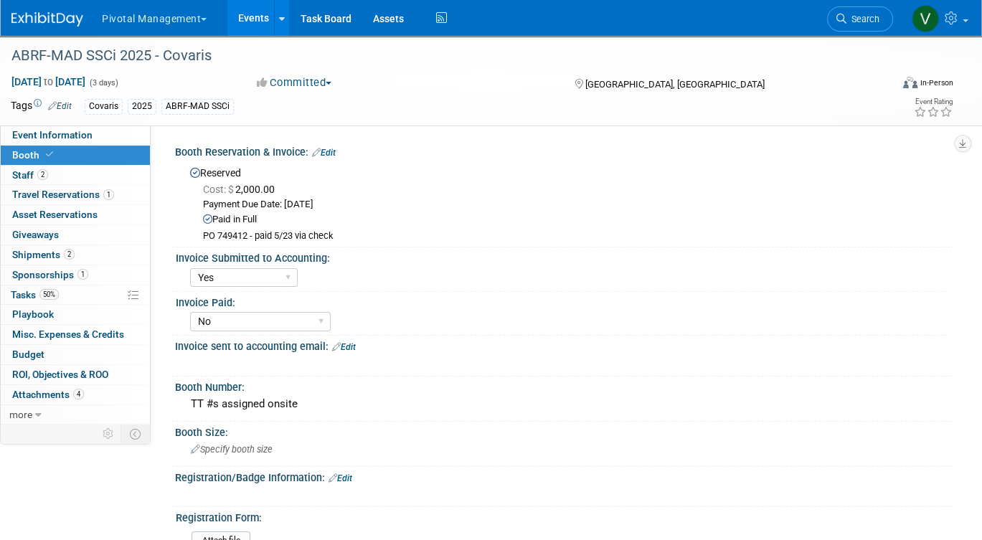
click at [352, 475] on link "Edit" at bounding box center [341, 479] width 24 height 10
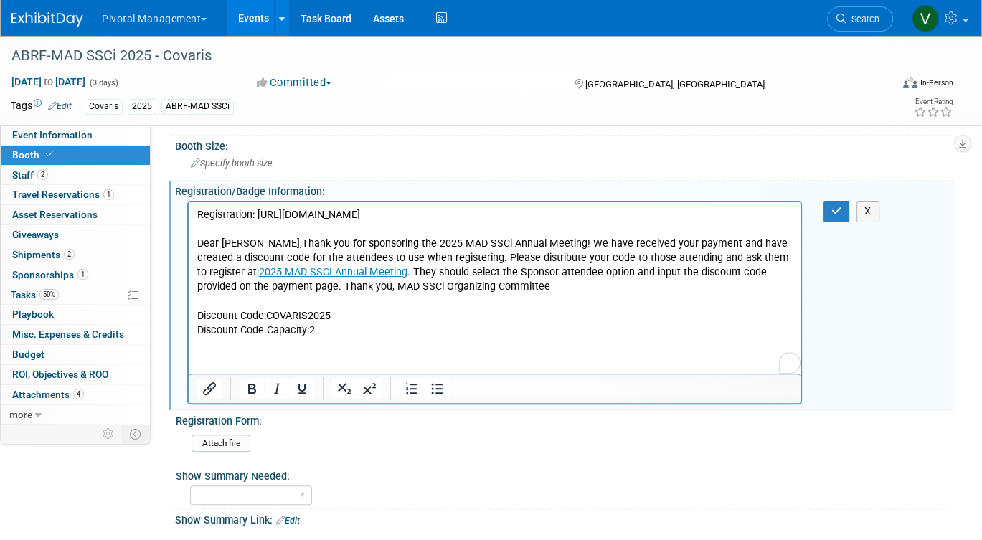
scroll to position [288, 0]
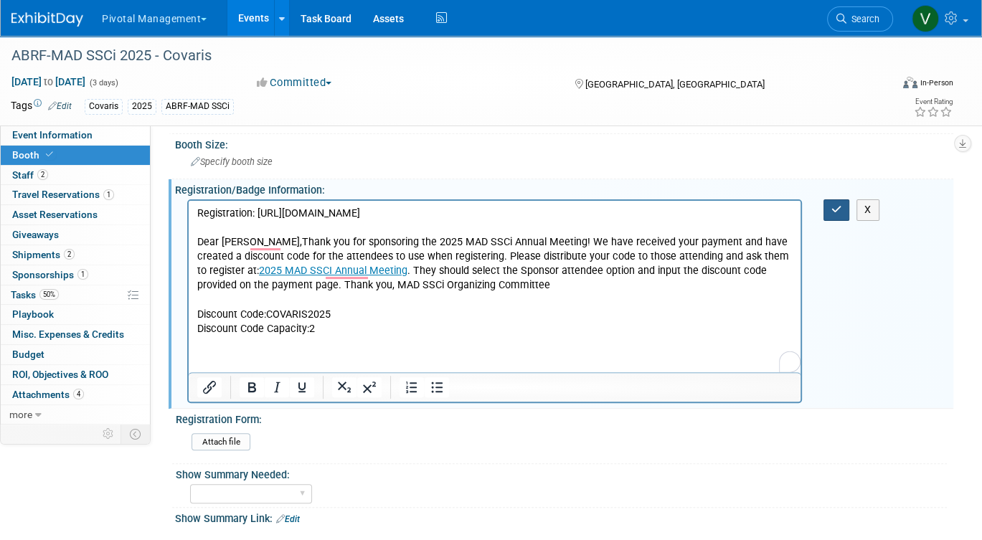
click at [834, 202] on button "button" at bounding box center [837, 209] width 27 height 21
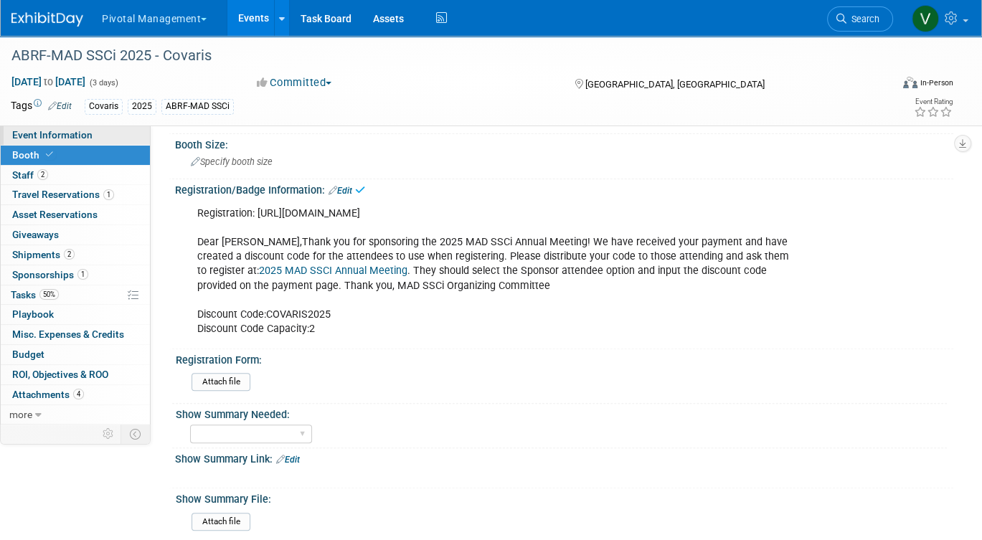
click at [122, 141] on link "Event Information" at bounding box center [75, 135] width 149 height 19
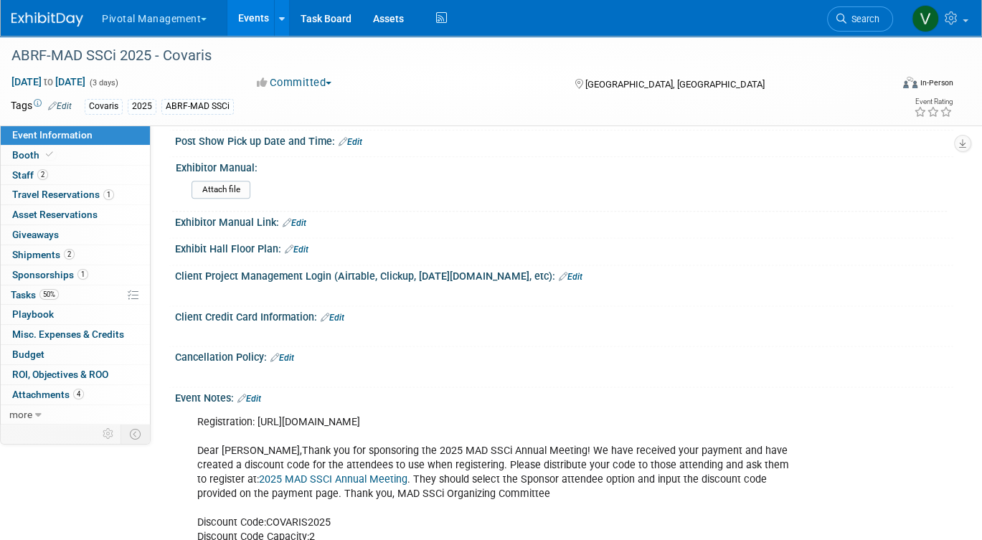
scroll to position [1808, 0]
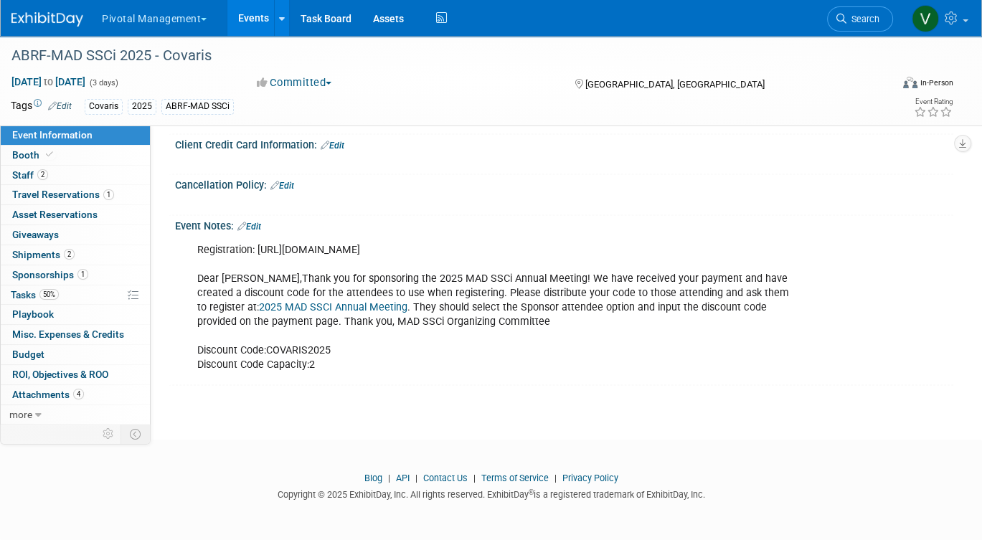
click at [258, 225] on link "Edit" at bounding box center [250, 227] width 24 height 10
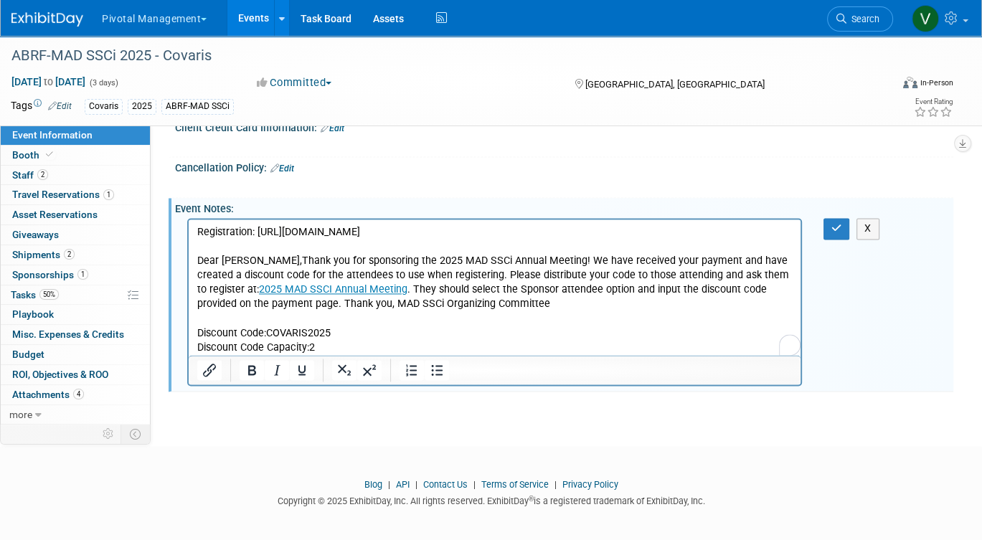
scroll to position [0, 0]
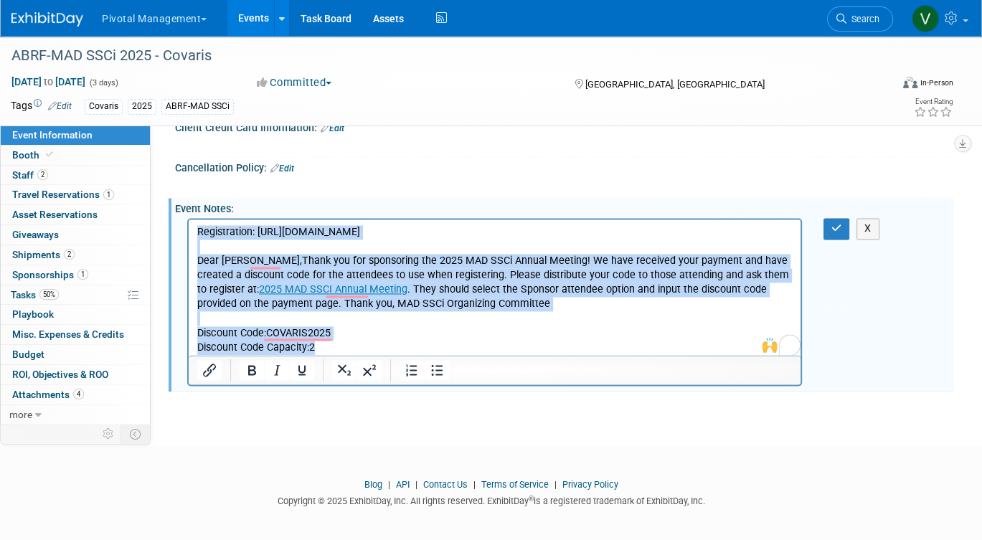
drag, startPoint x: 327, startPoint y: 345, endPoint x: 161, endPoint y: 203, distance: 218.9
click at [189, 220] on html "Registration: https://madssci.abrf.org/registration/ Dear Briana,Thank you for …" at bounding box center [495, 288] width 612 height 136
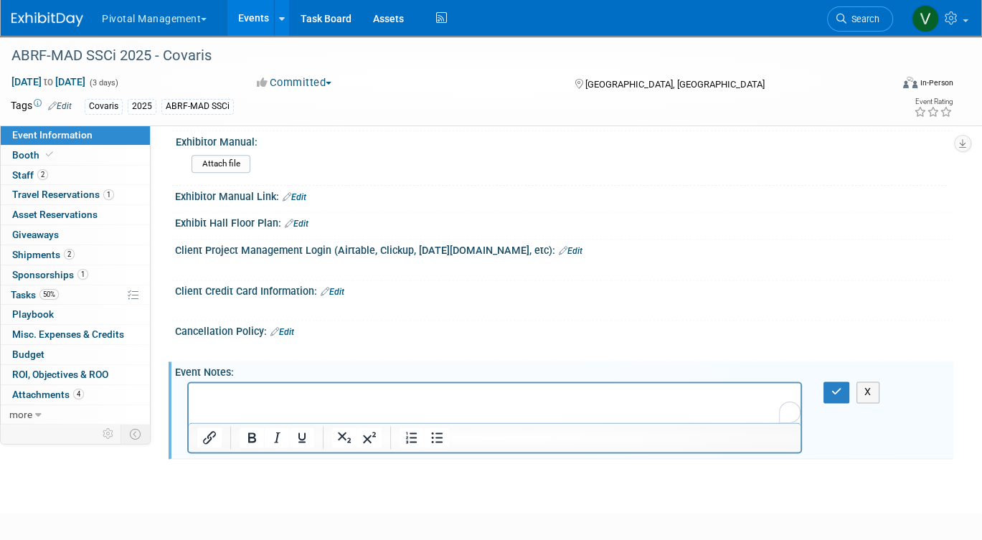
scroll to position [1643, 0]
click at [840, 398] on icon "button" at bounding box center [837, 393] width 11 height 10
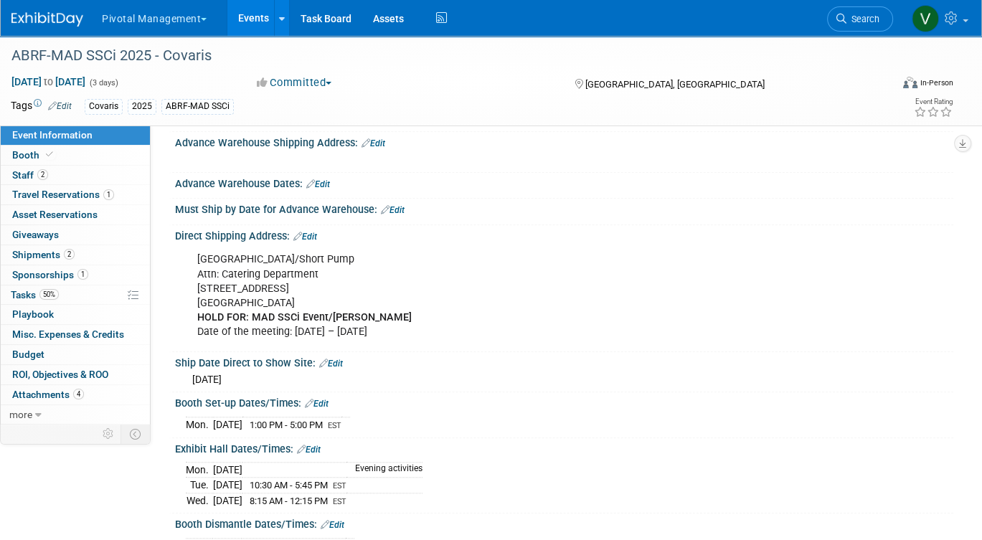
scroll to position [1172, 0]
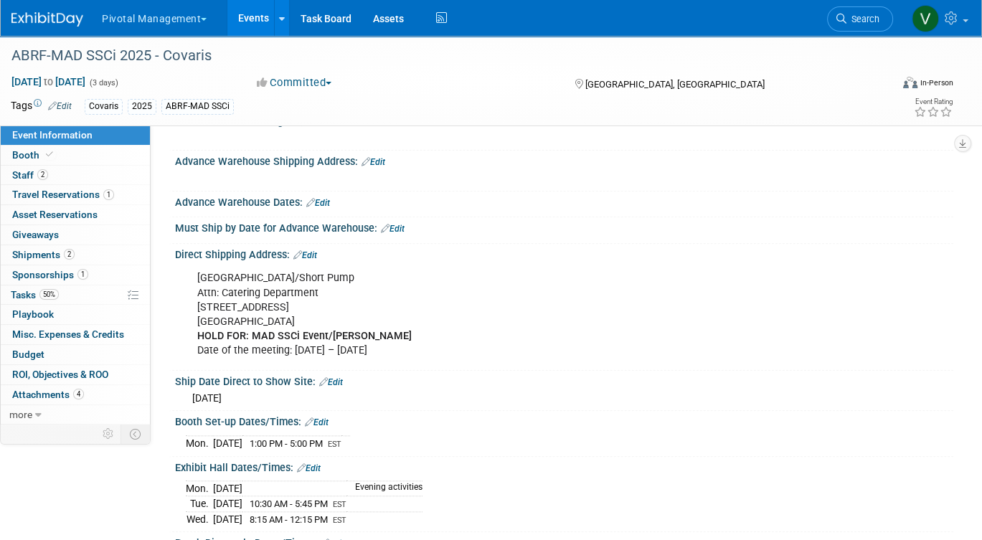
click at [253, 15] on link "Events" at bounding box center [253, 18] width 52 height 36
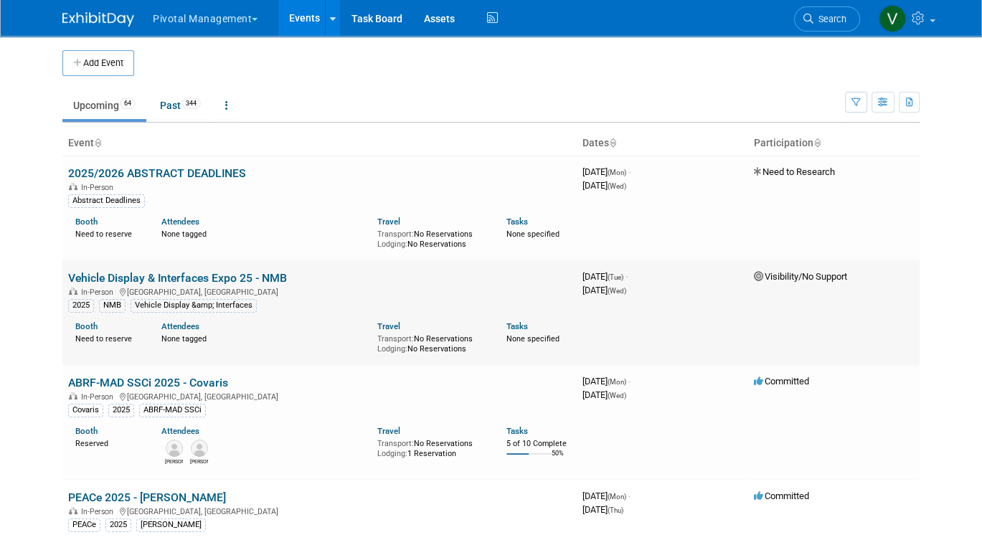
scroll to position [1621, 0]
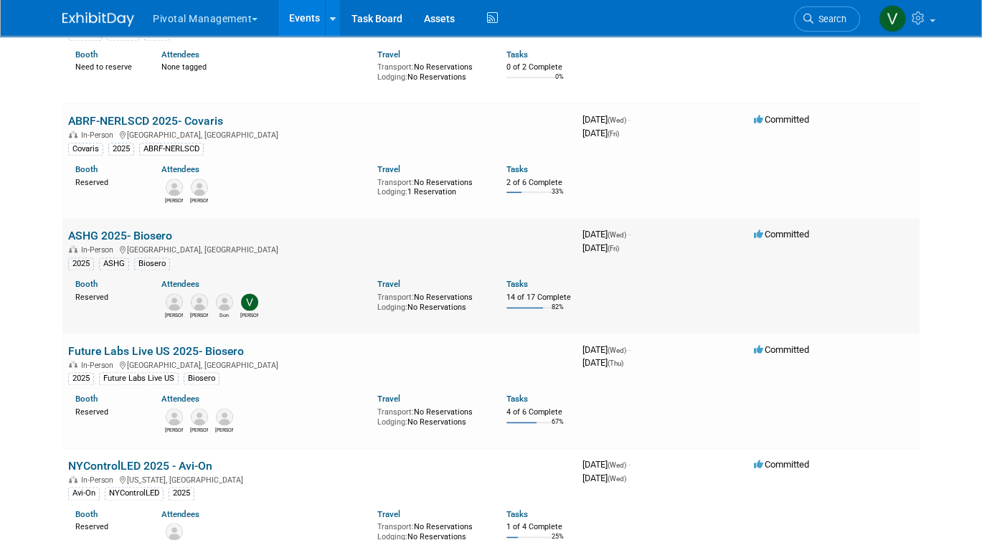
click at [123, 243] on link "ASHG 2025- Biosero" at bounding box center [120, 236] width 104 height 14
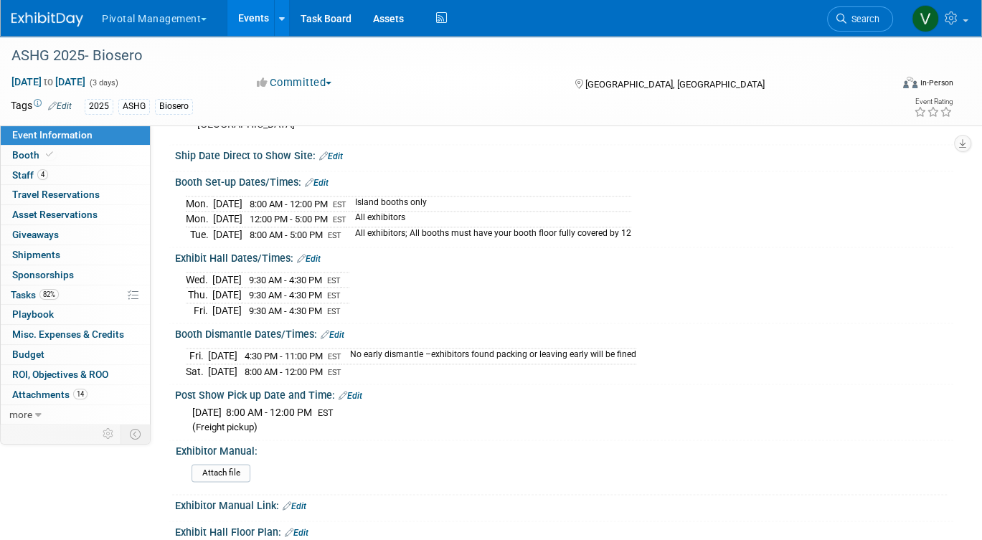
scroll to position [1746, 0]
click at [260, 21] on link "Events" at bounding box center [253, 18] width 52 height 36
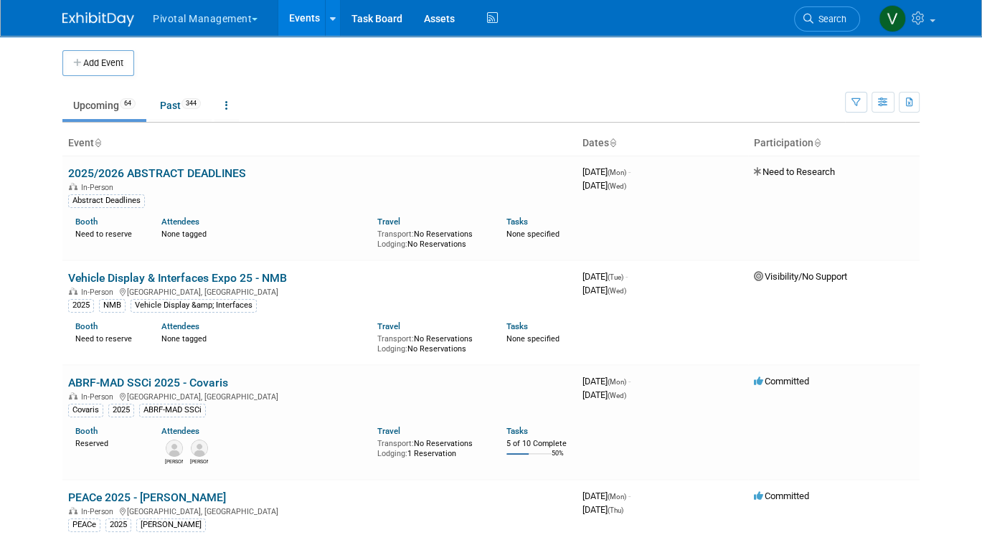
scroll to position [3278, 0]
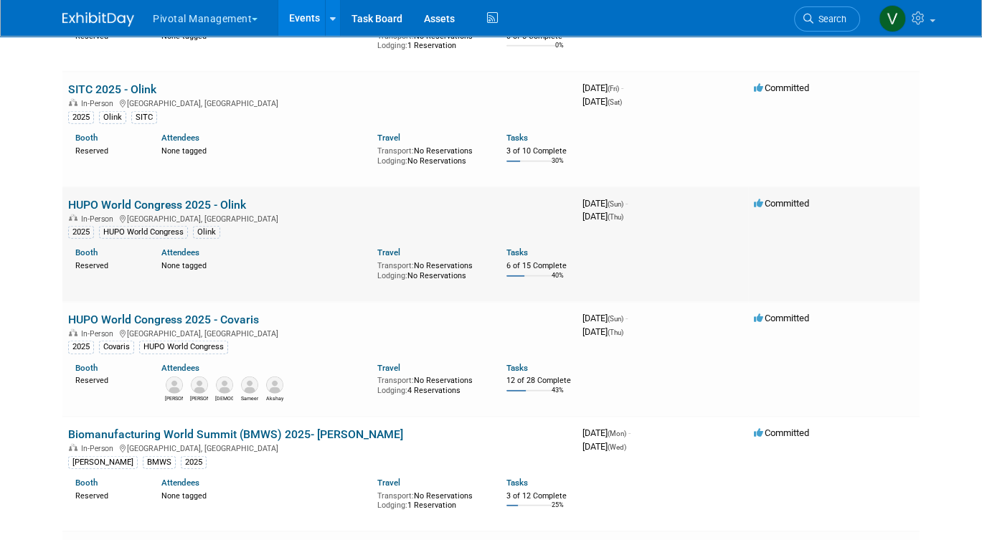
click at [173, 212] on link "HUPO World Congress 2025 - Olink" at bounding box center [157, 205] width 178 height 14
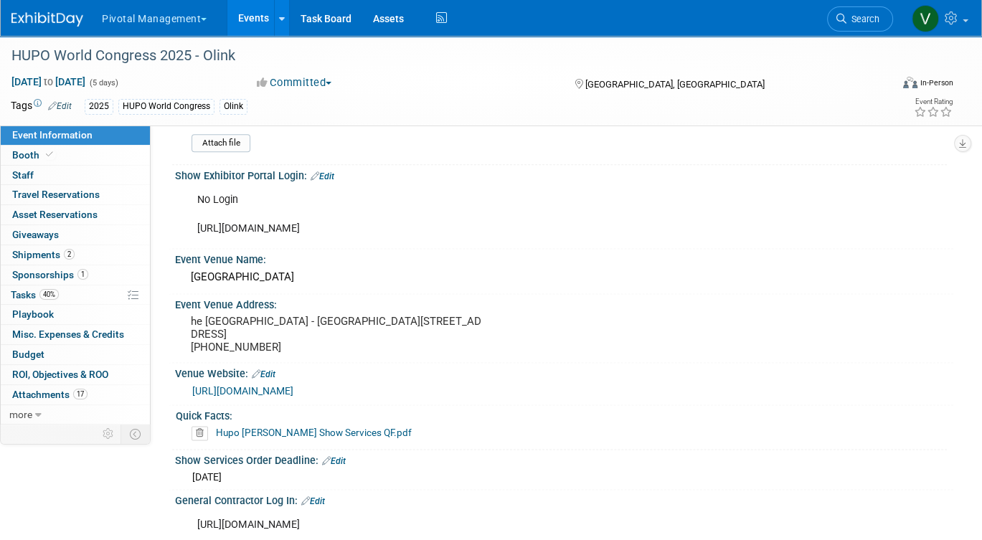
scroll to position [1646, 0]
click at [197, 317] on pre "he [GEOGRAPHIC_DATA] - [GEOGRAPHIC_DATA][STREET_ADDRESS] [PHONE_NUMBER]" at bounding box center [337, 333] width 293 height 39
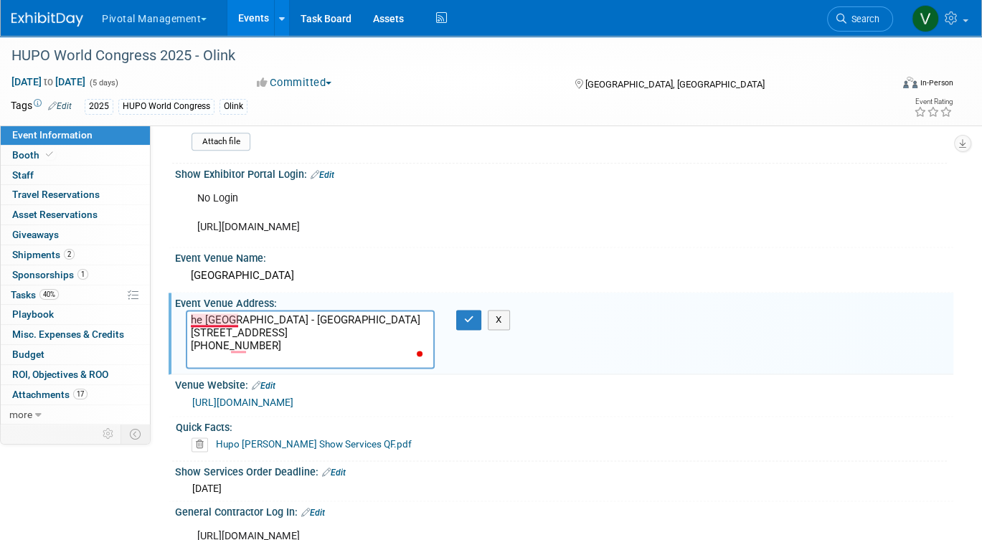
click at [190, 312] on textarea "he Westin Harbour Castle - Metro Ballroom 1 Harbour Square Toronto ON M5J 1A6 +…" at bounding box center [310, 339] width 249 height 59
drag, startPoint x: 191, startPoint y: 314, endPoint x: 318, endPoint y: 308, distance: 127.1
click at [318, 310] on textarea "The Westin Harbour Castle - Metro Ballroom 1 Harbour Square Toronto ON M5J 1A6 …" at bounding box center [310, 339] width 249 height 59
click at [321, 316] on textarea "The Westin Harbour Castle - Metro Ballroom 1 Harbour Square Toronto ON M5J 1A6 …" at bounding box center [310, 339] width 249 height 59
type textarea "The Westin Harbour Castle - Metro Ballroom 1 Harbour Square Toronto ON M5J 1A6 …"
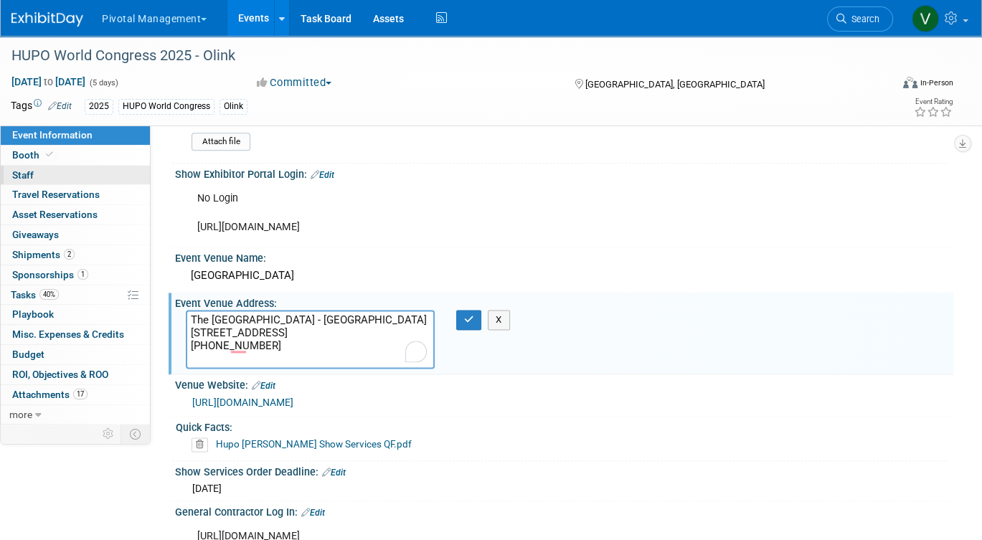
click at [75, 178] on link "0 Staff 0" at bounding box center [75, 175] width 149 height 19
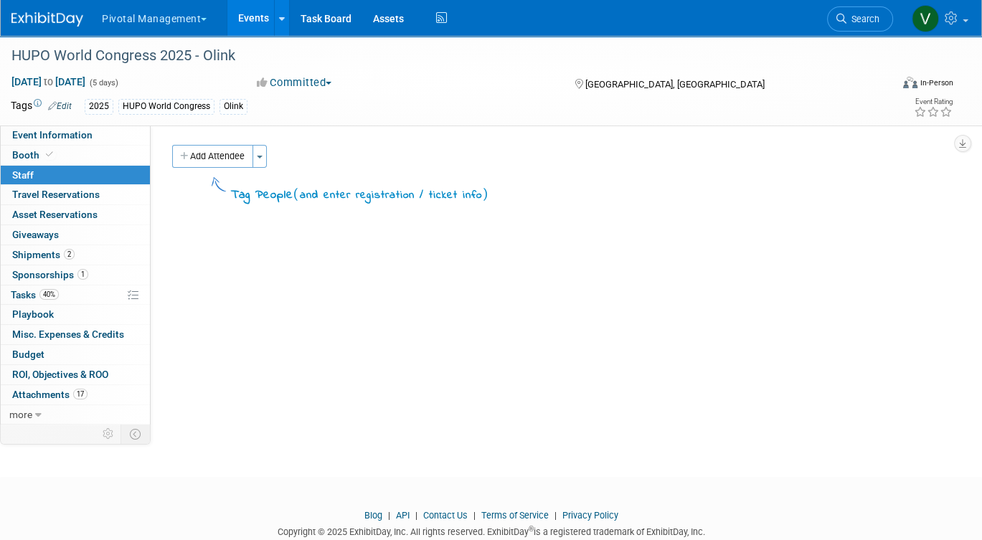
click at [247, 18] on link "Events" at bounding box center [253, 18] width 52 height 36
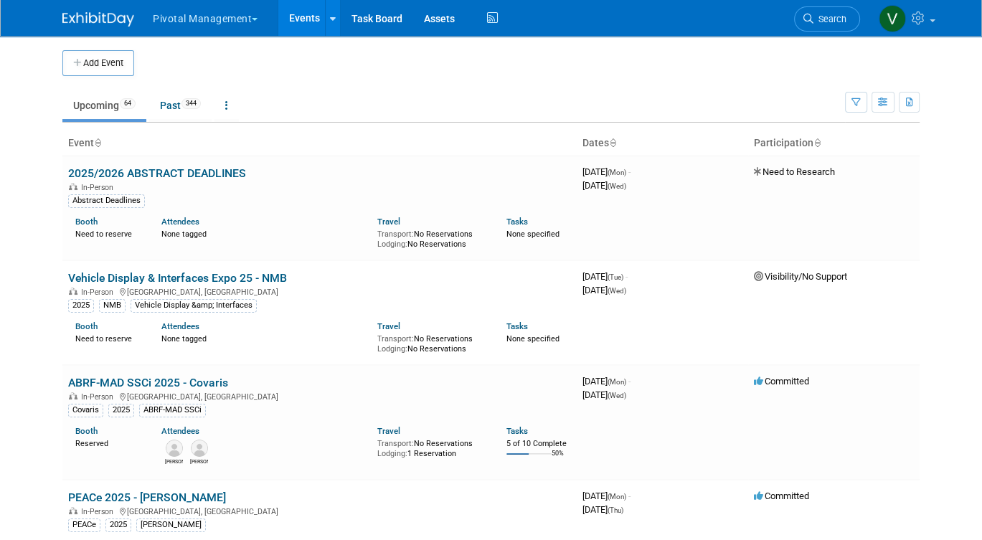
scroll to position [3278, 0]
